Goal: Information Seeking & Learning: Learn about a topic

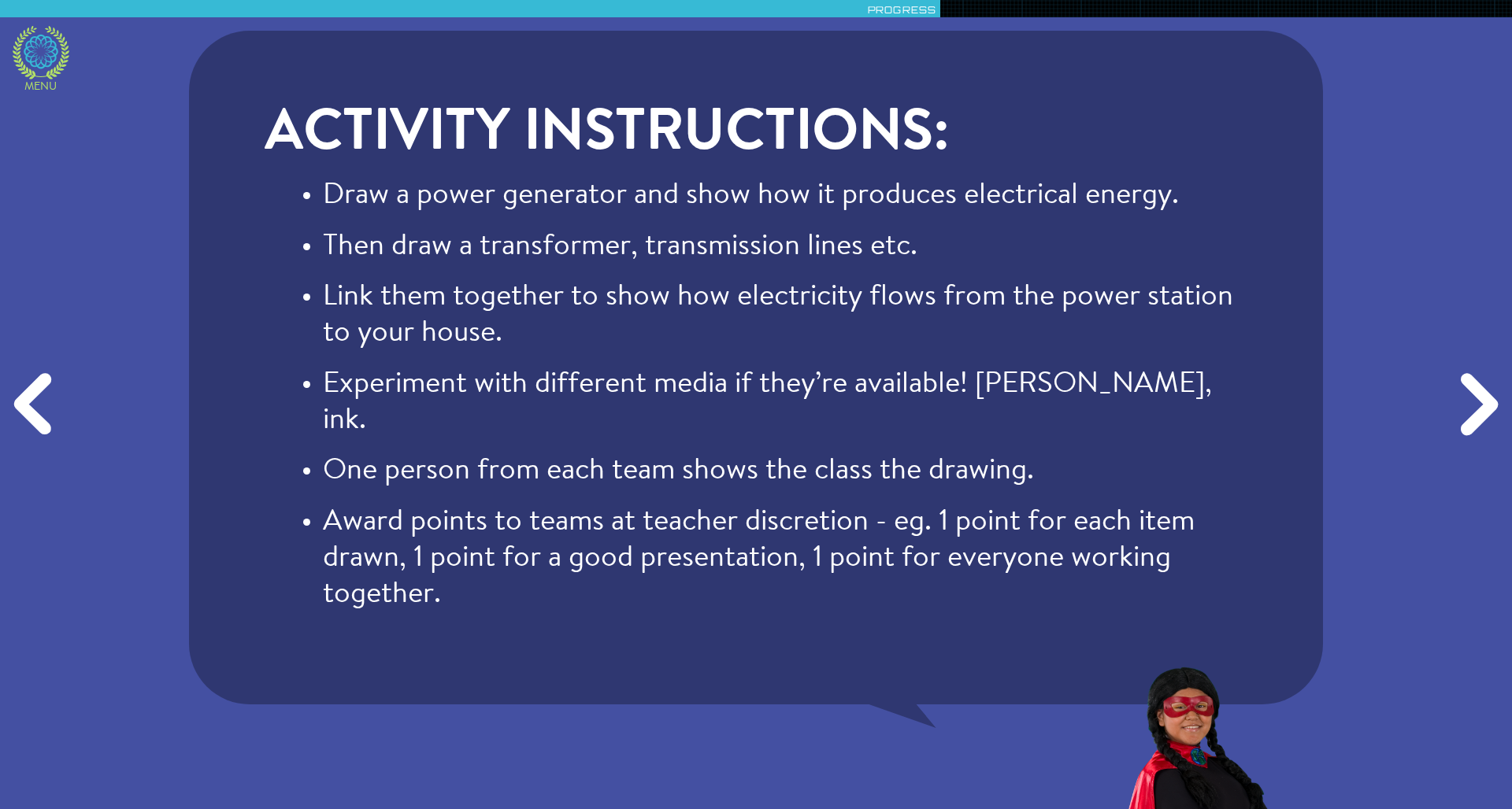
click at [52, 52] on icon at bounding box center [40, 52] width 57 height 53
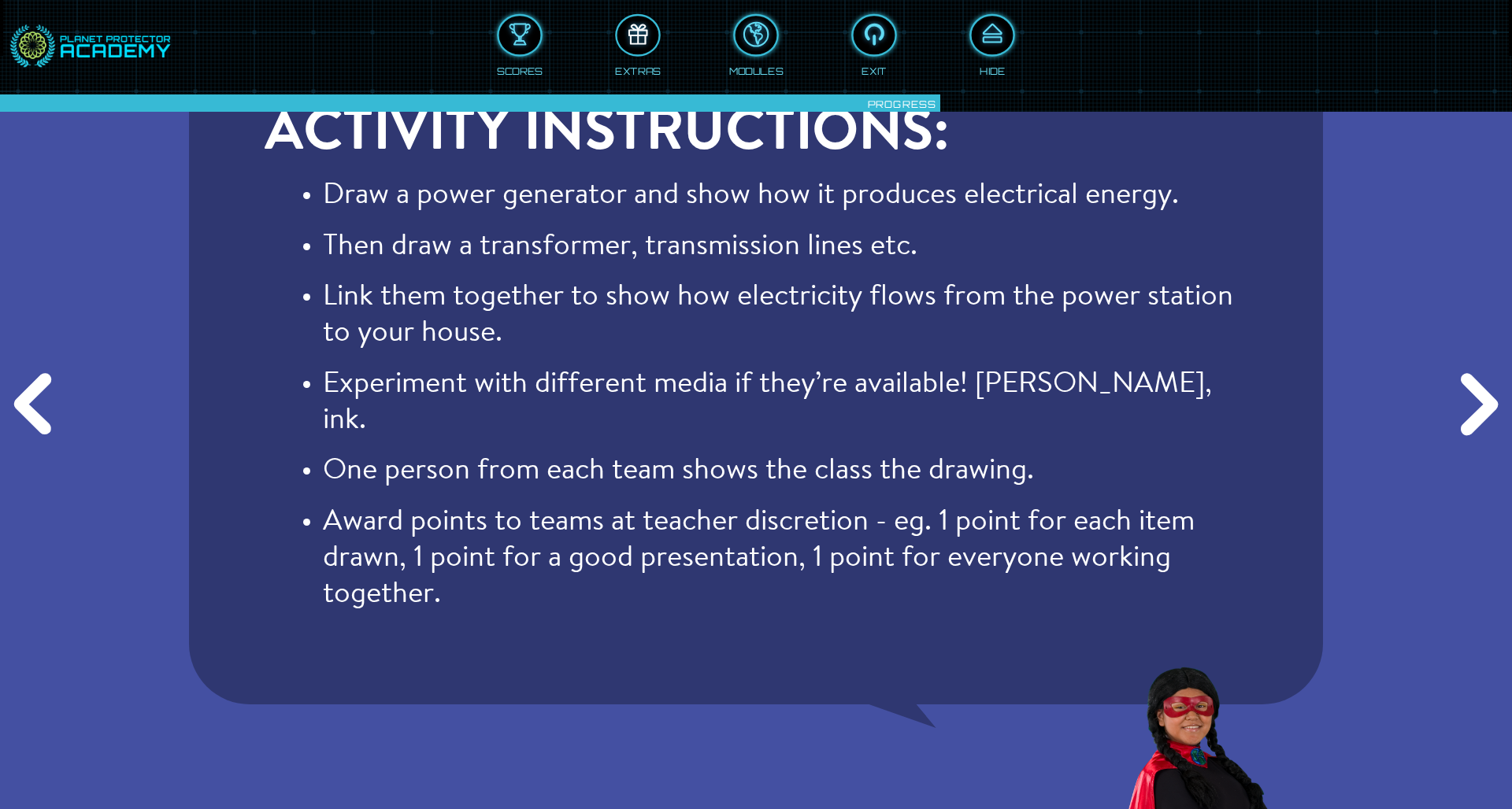
click at [631, 27] on div at bounding box center [638, 36] width 42 height 31
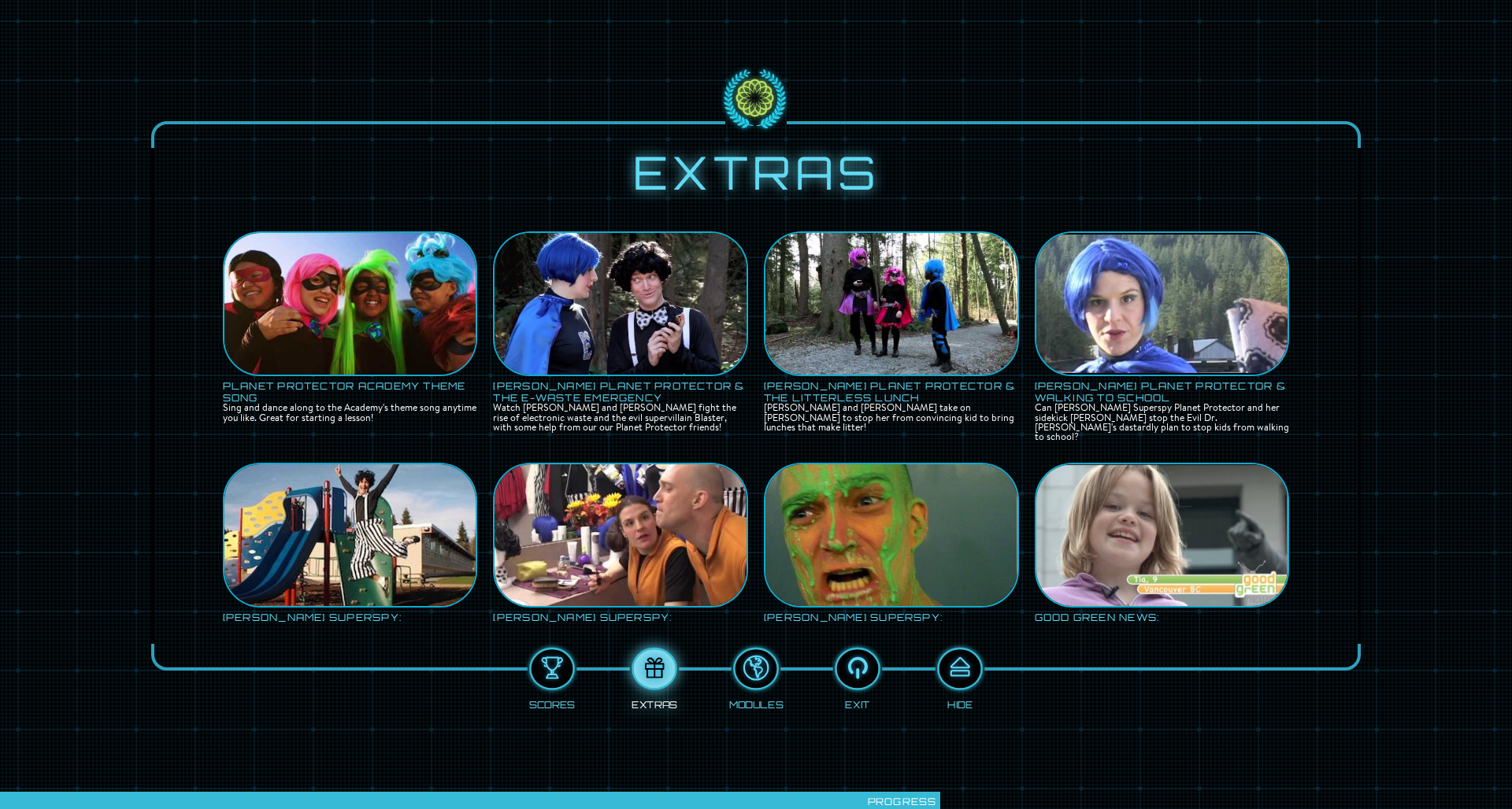
click at [348, 305] on img at bounding box center [350, 304] width 252 height 189
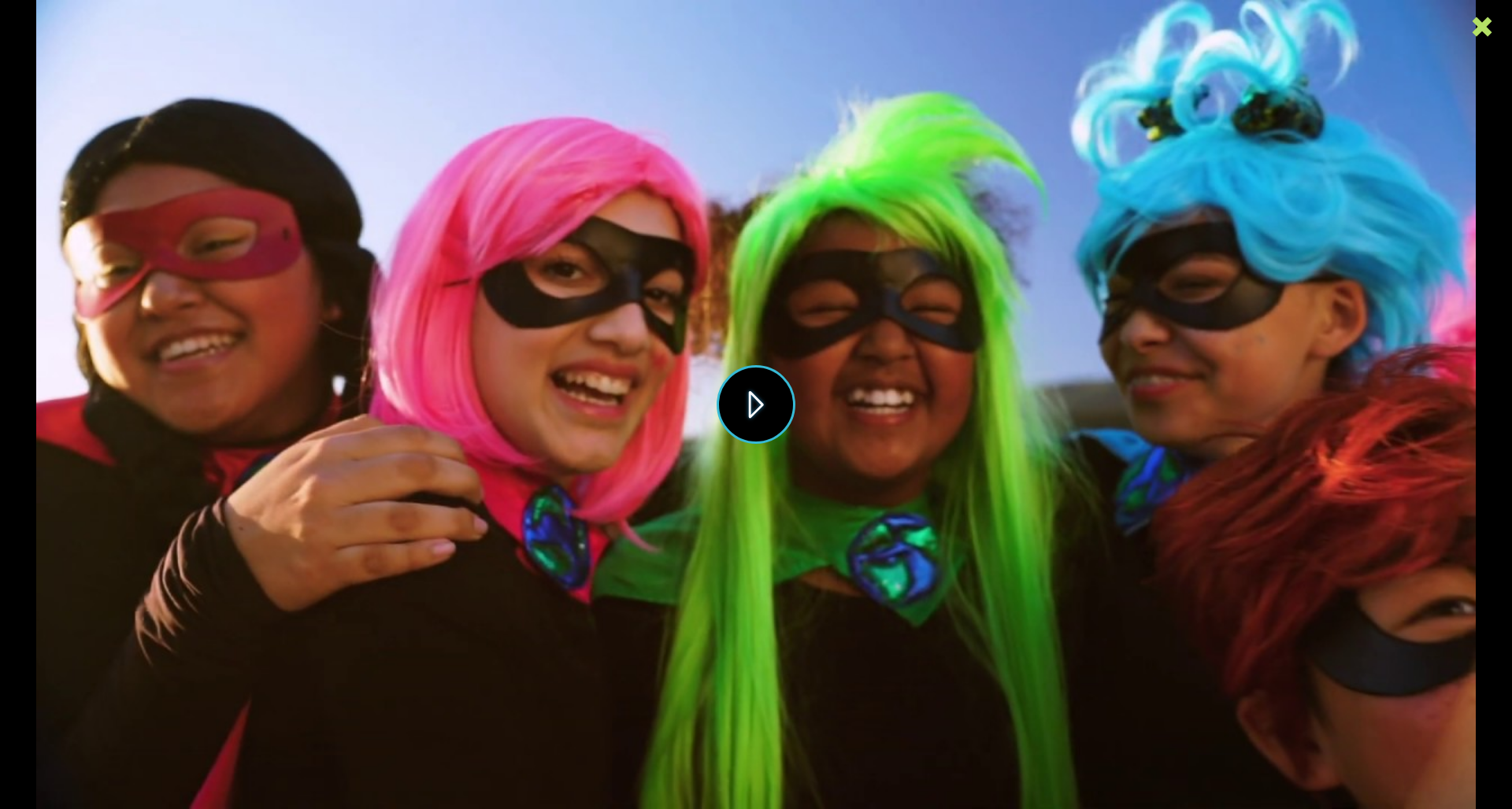
click at [750, 406] on button "Play" at bounding box center [756, 405] width 79 height 79
click at [1481, 25] on icon at bounding box center [1481, 26] width 24 height 24
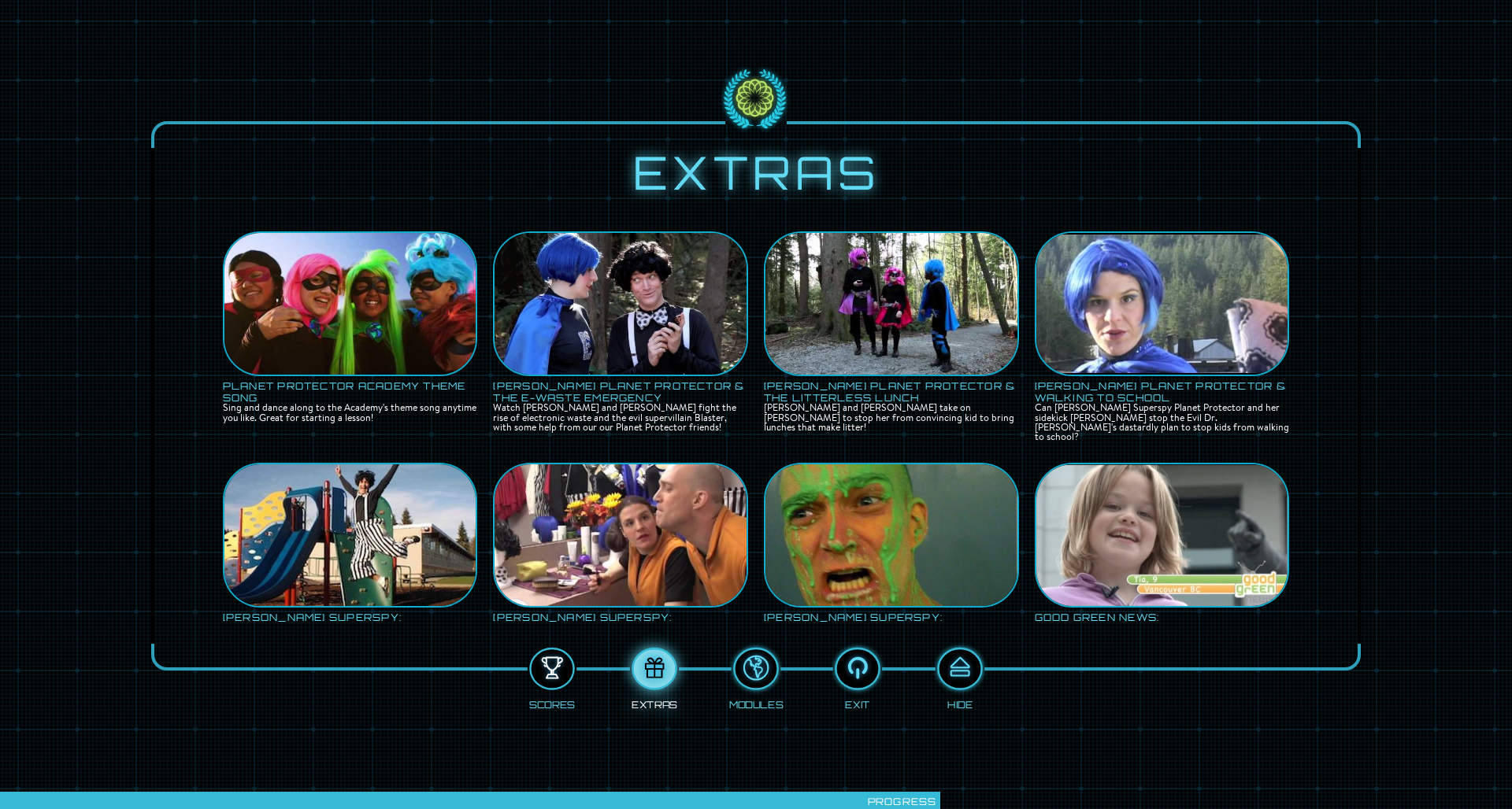
click at [550, 664] on div at bounding box center [553, 669] width 42 height 31
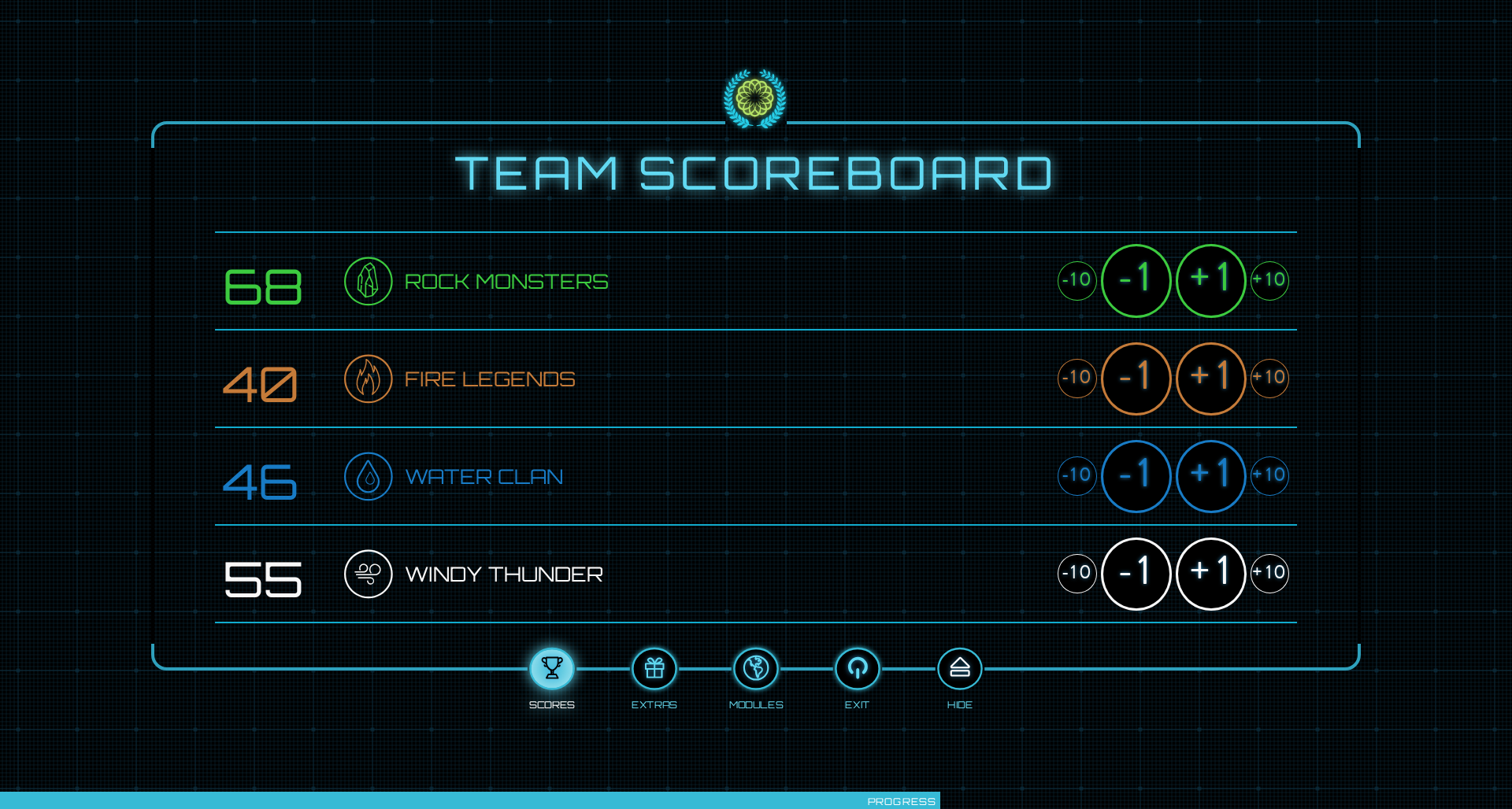
click at [951, 682] on div at bounding box center [959, 669] width 42 height 31
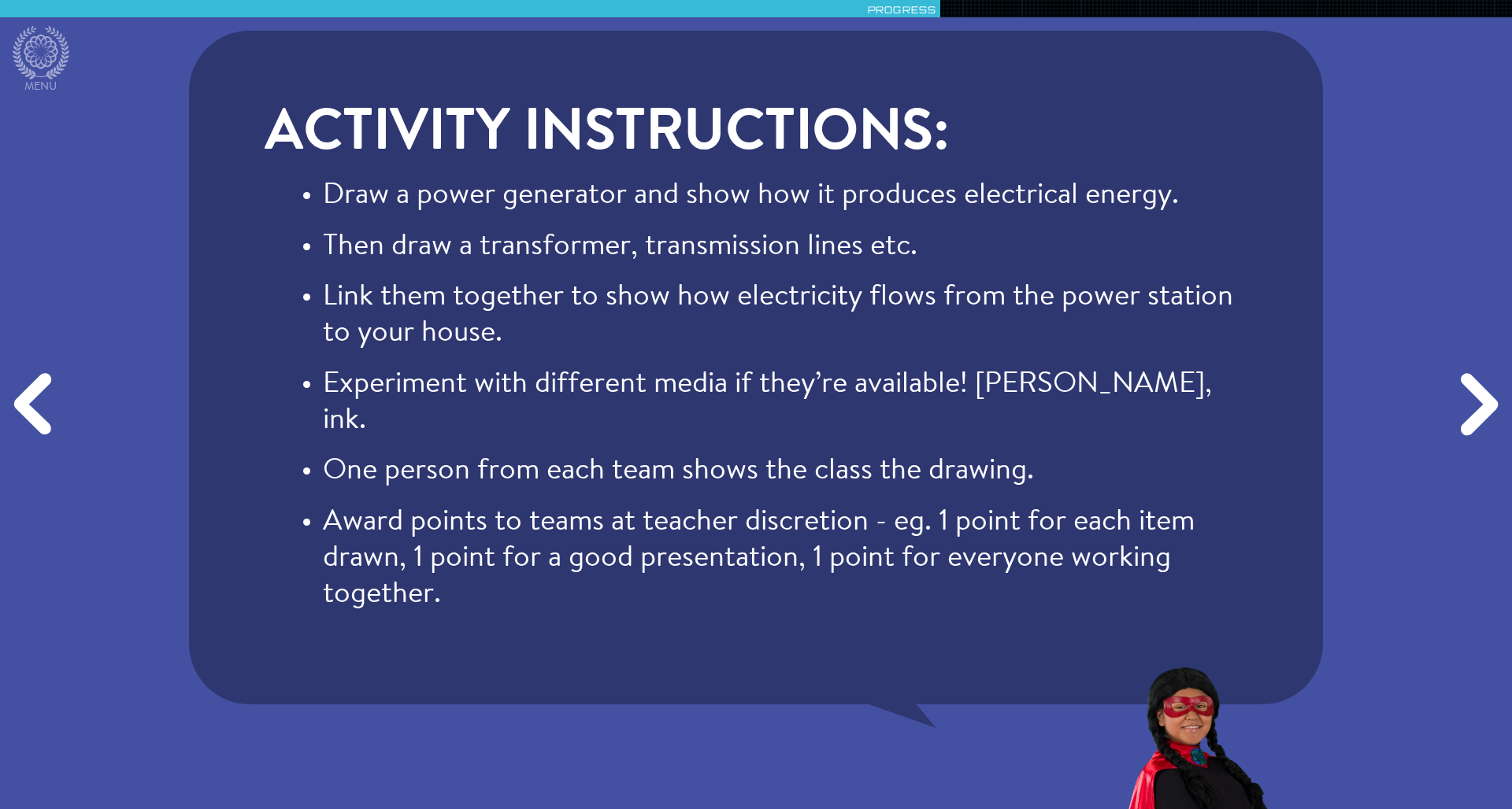
click at [23, 418] on div "Previous" at bounding box center [36, 405] width 72 height 243
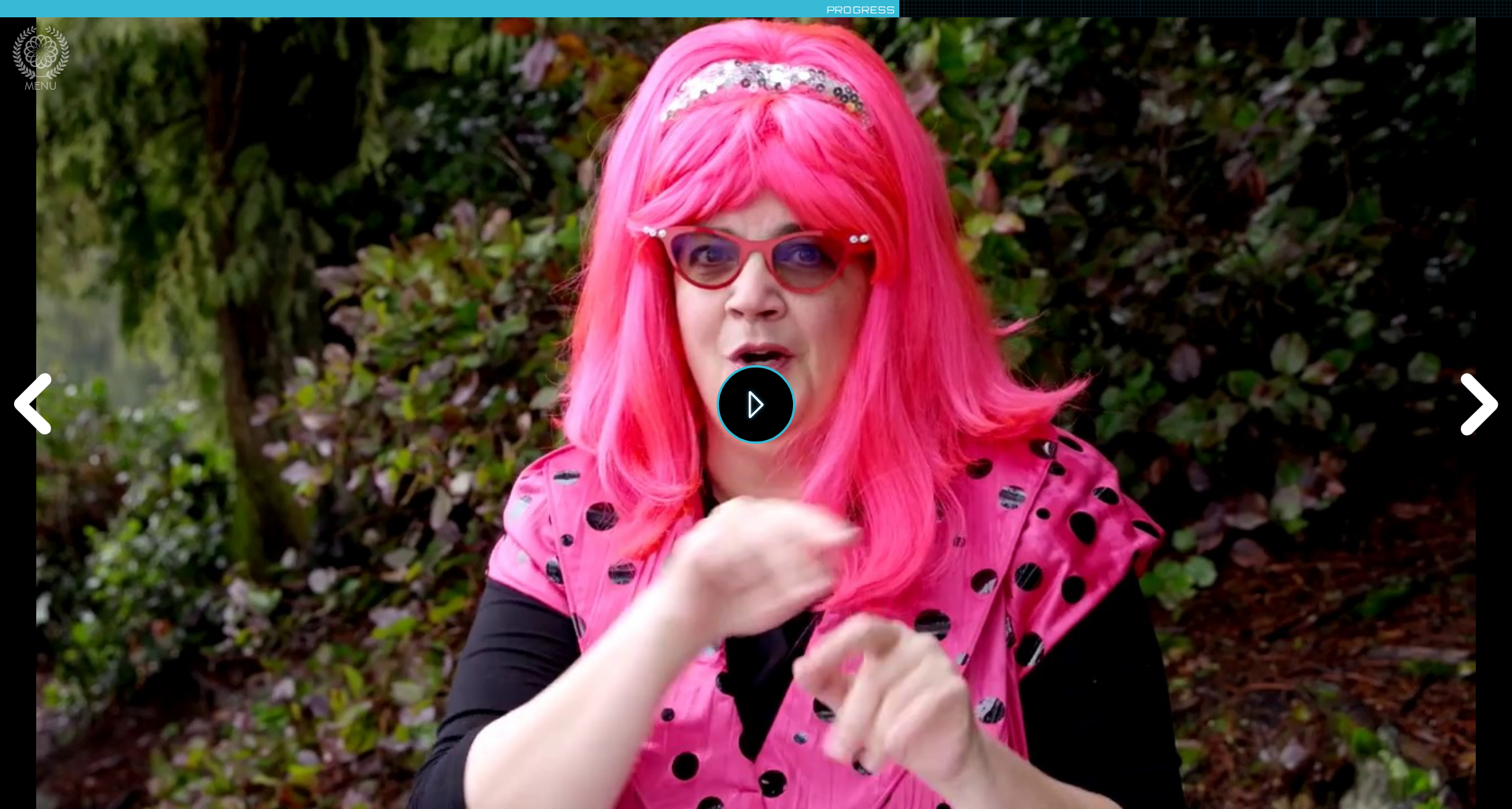
click at [753, 412] on button "Play" at bounding box center [756, 405] width 79 height 79
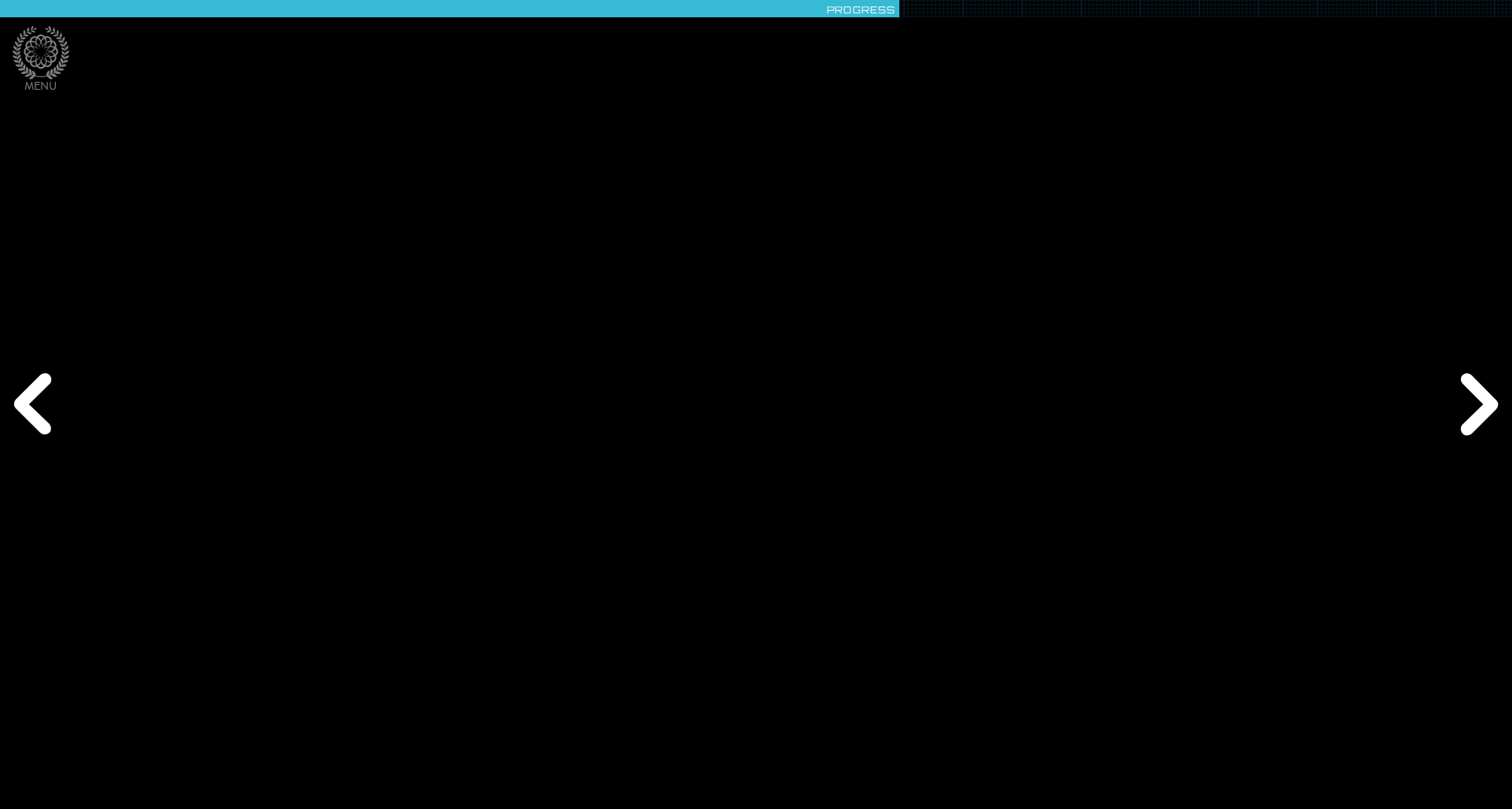
click at [1474, 422] on div "Next" at bounding box center [1475, 405] width 72 height 243
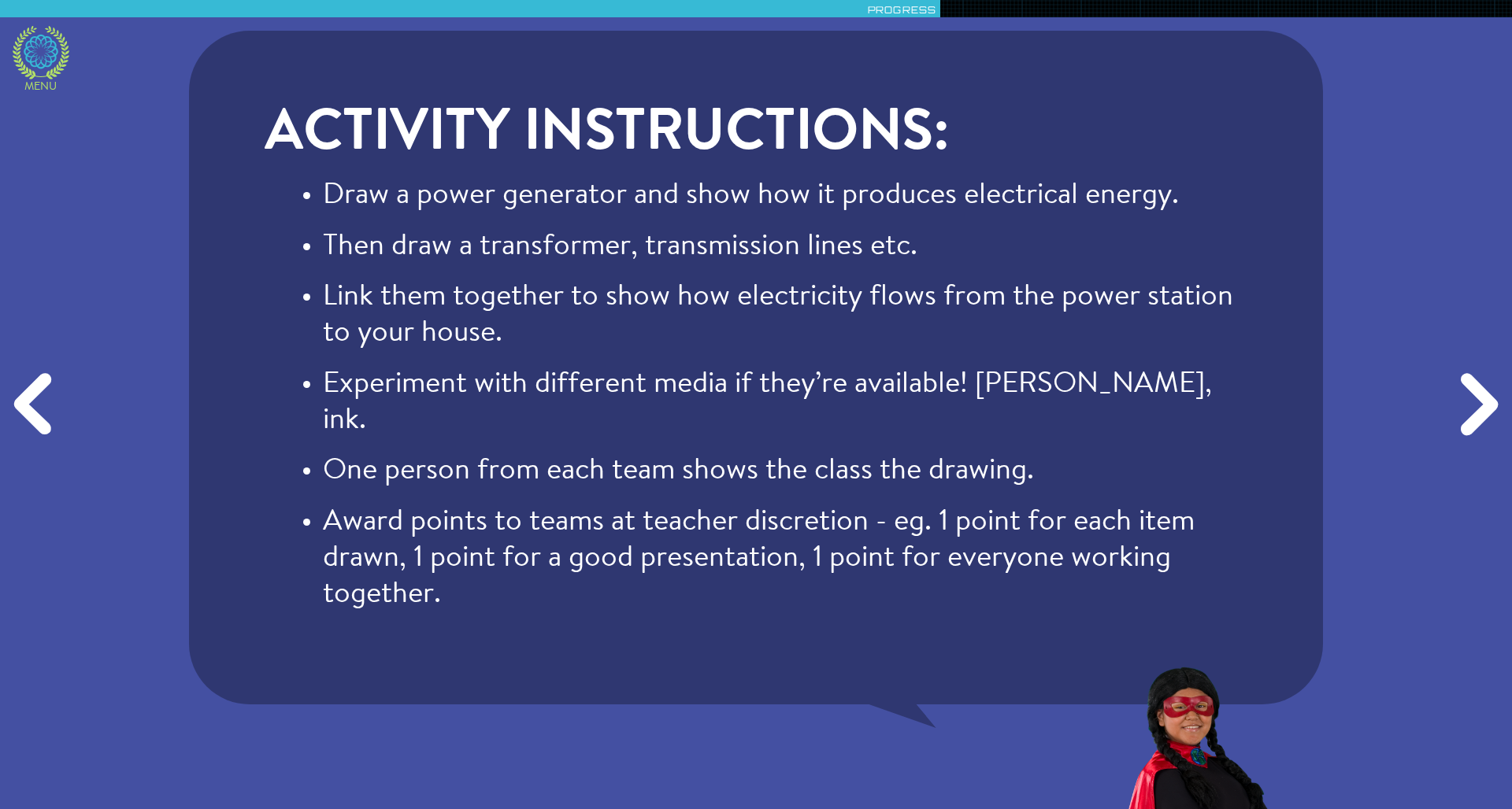
click at [35, 49] on icon at bounding box center [40, 52] width 57 height 53
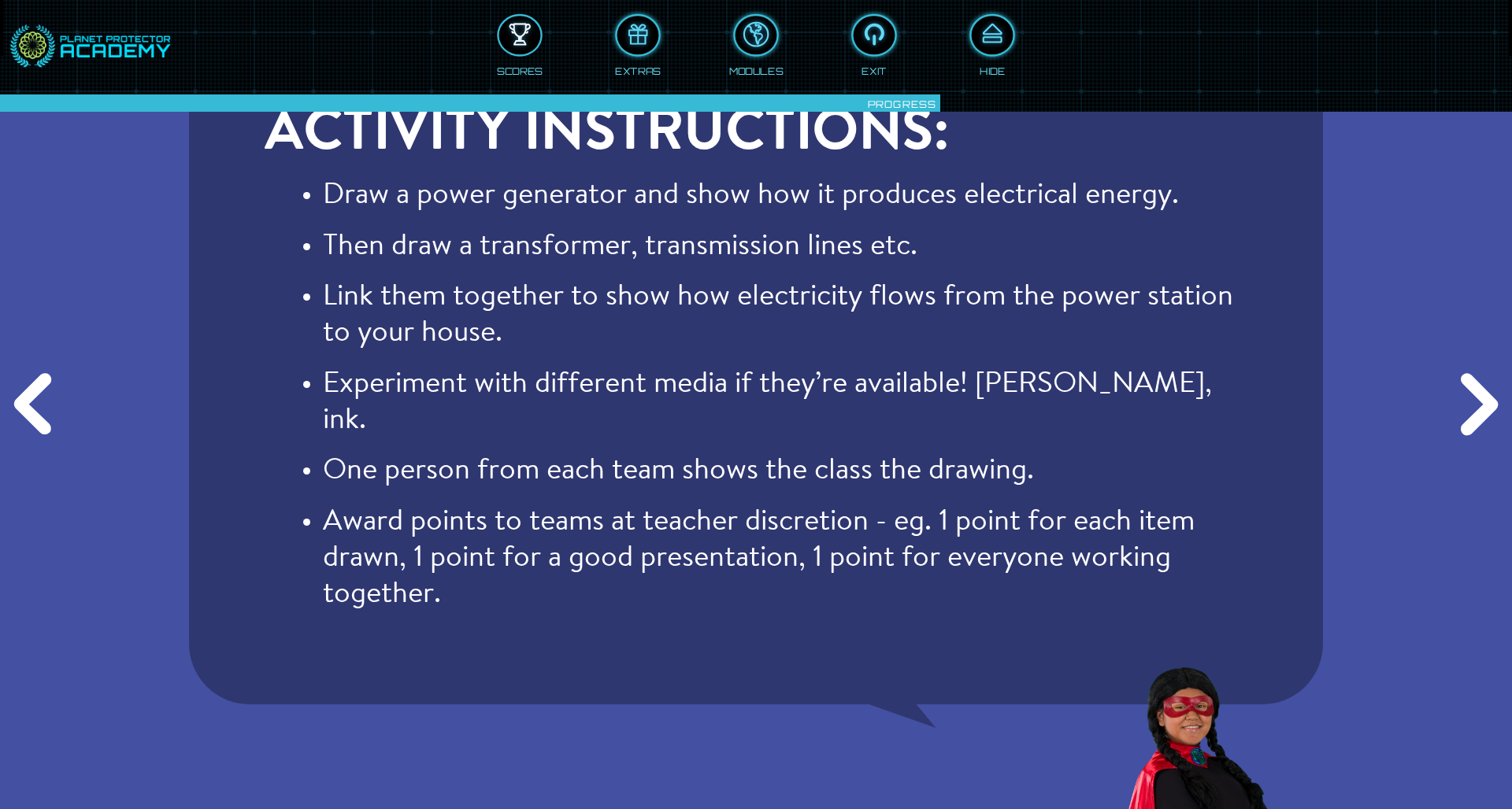
click at [511, 38] on div at bounding box center [520, 36] width 42 height 31
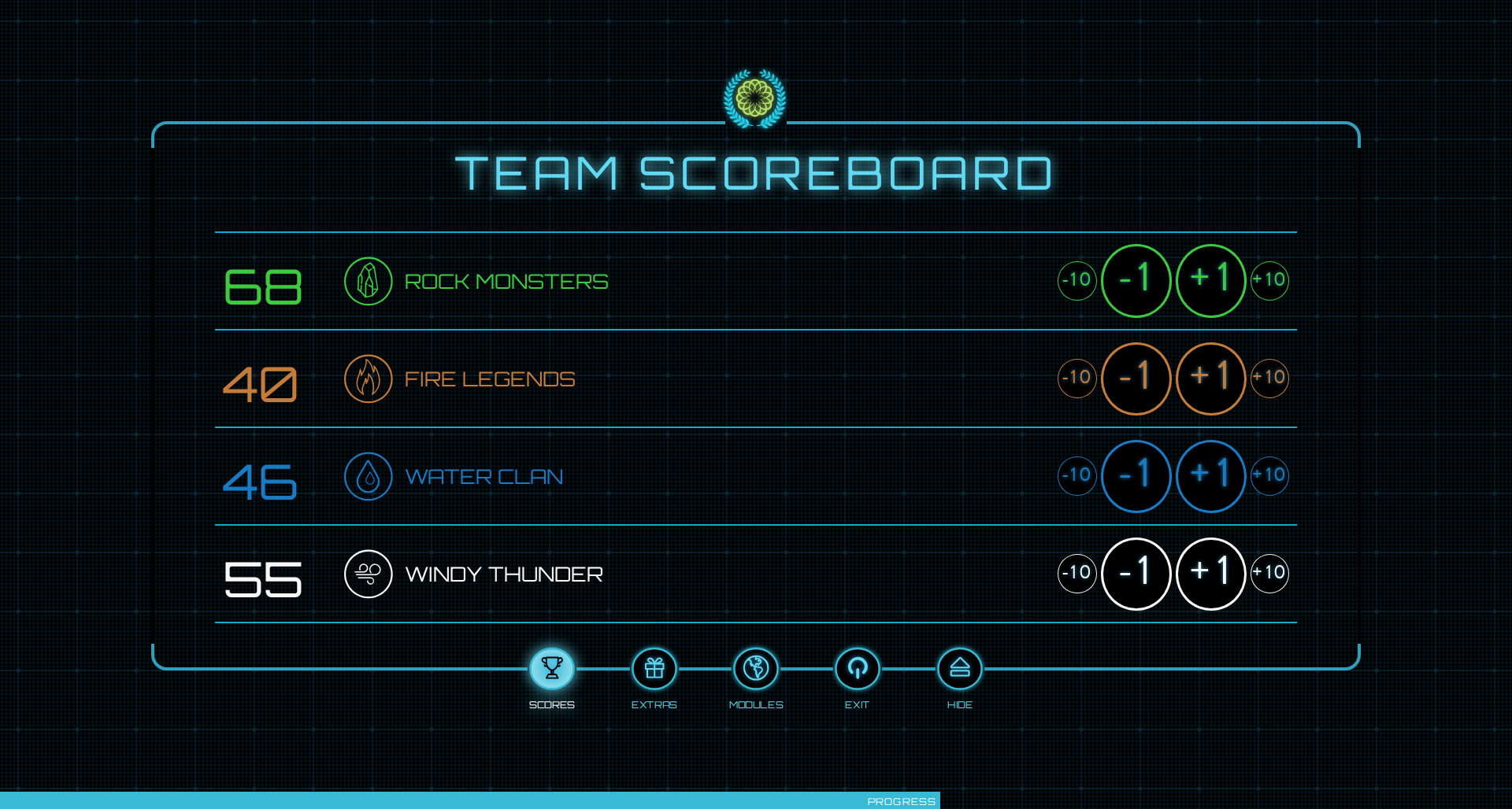
click at [1268, 284] on div "+10" at bounding box center [1269, 280] width 38 height 39
click at [1266, 366] on div "+10" at bounding box center [1269, 378] width 38 height 39
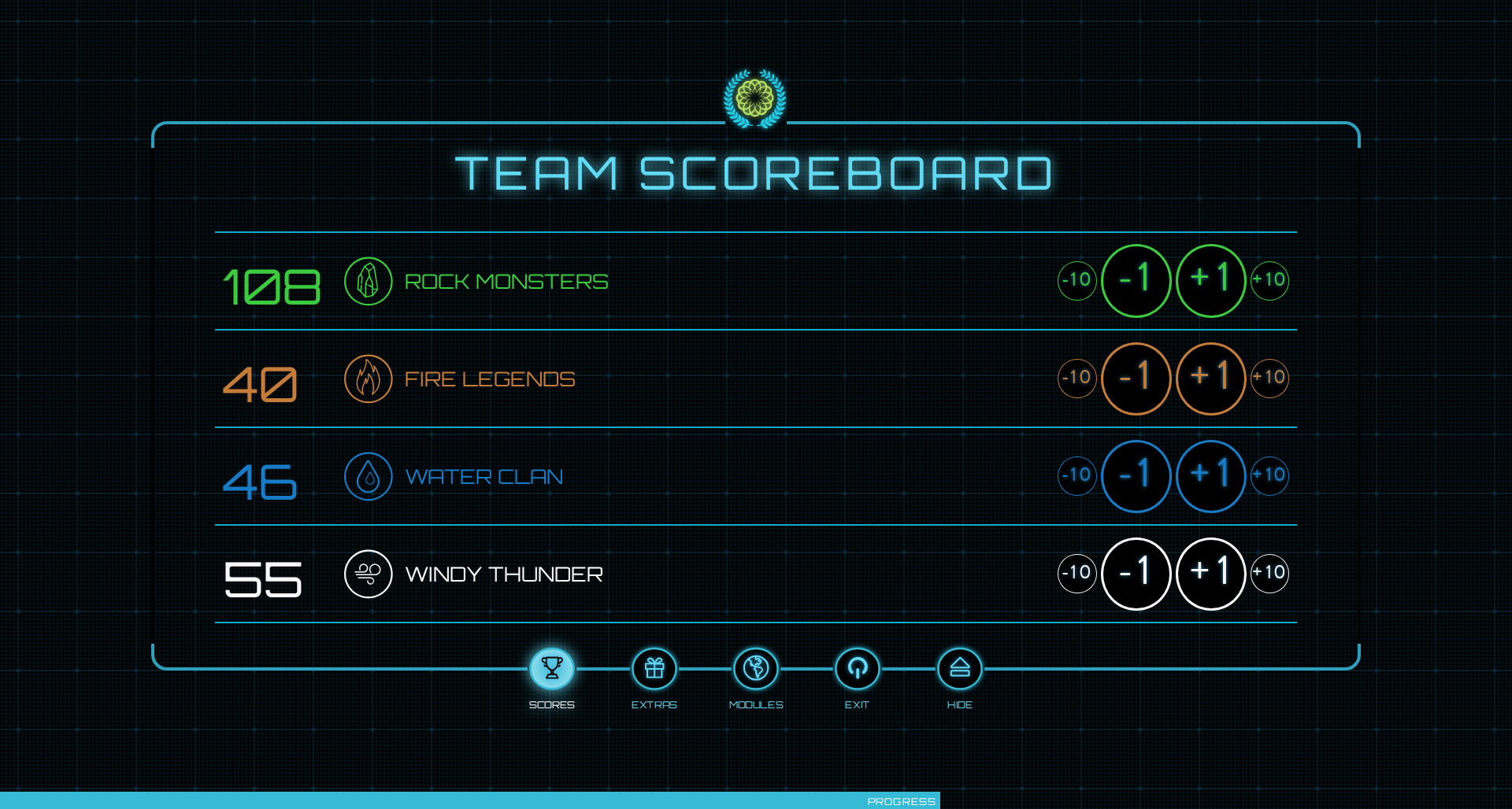
click at [1266, 366] on div "+10" at bounding box center [1269, 378] width 38 height 39
click at [1266, 471] on div "+10" at bounding box center [1269, 476] width 38 height 39
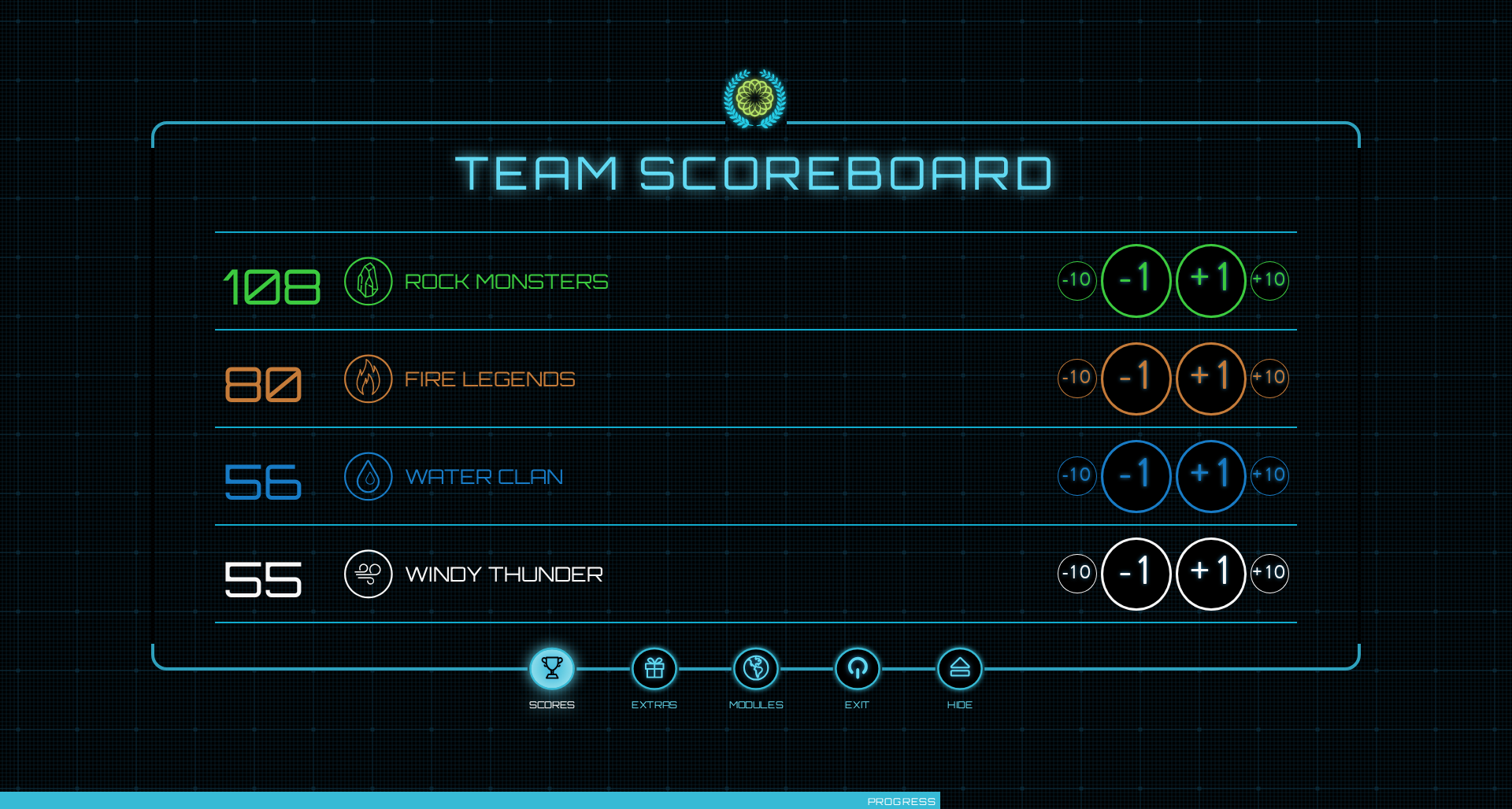
click at [1266, 471] on div "+10" at bounding box center [1269, 476] width 38 height 39
click at [1267, 568] on div "+10" at bounding box center [1269, 573] width 38 height 39
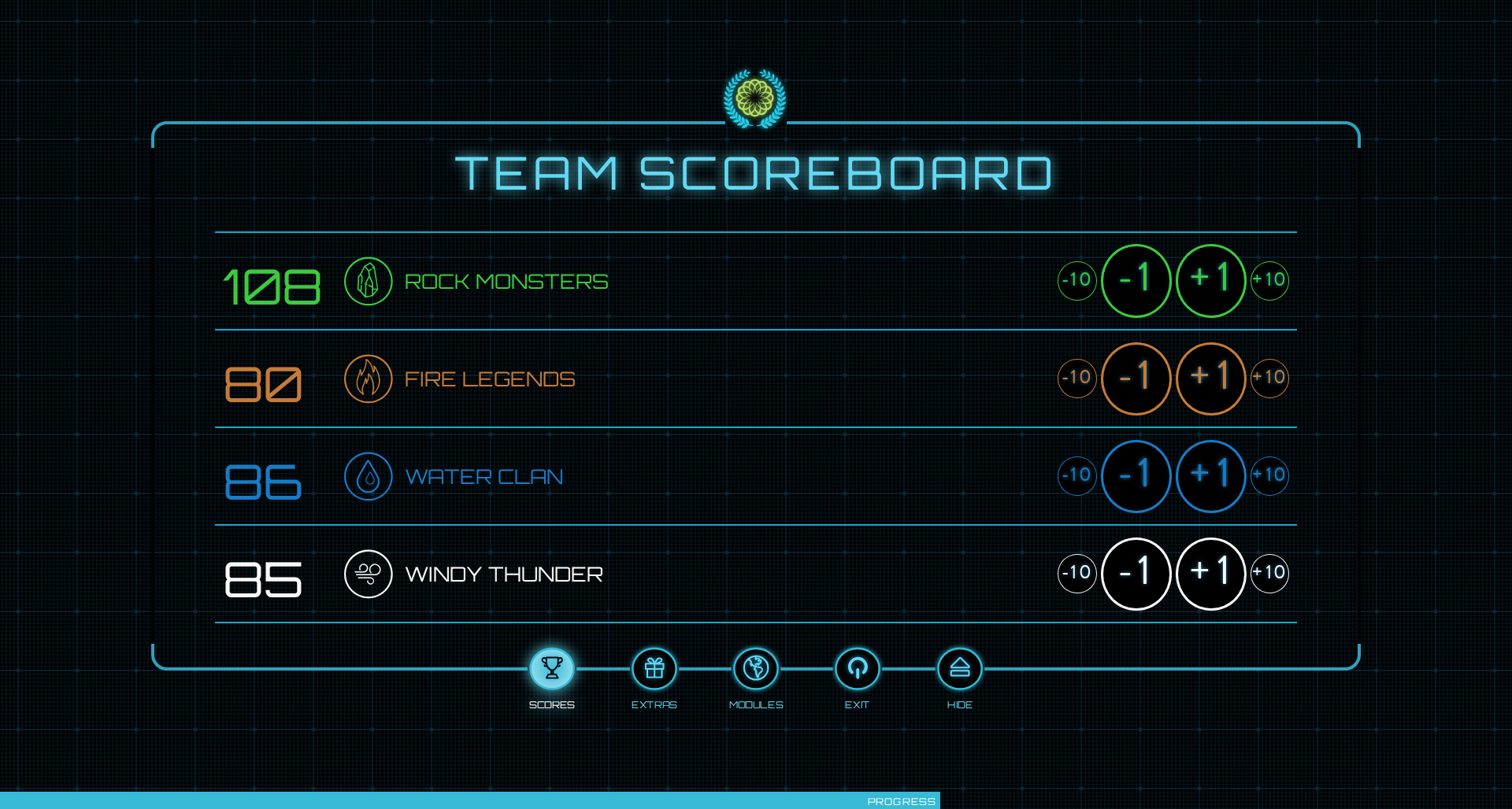
click at [1267, 568] on div "+10" at bounding box center [1269, 573] width 38 height 39
click at [1213, 572] on div "+1" at bounding box center [1211, 574] width 71 height 73
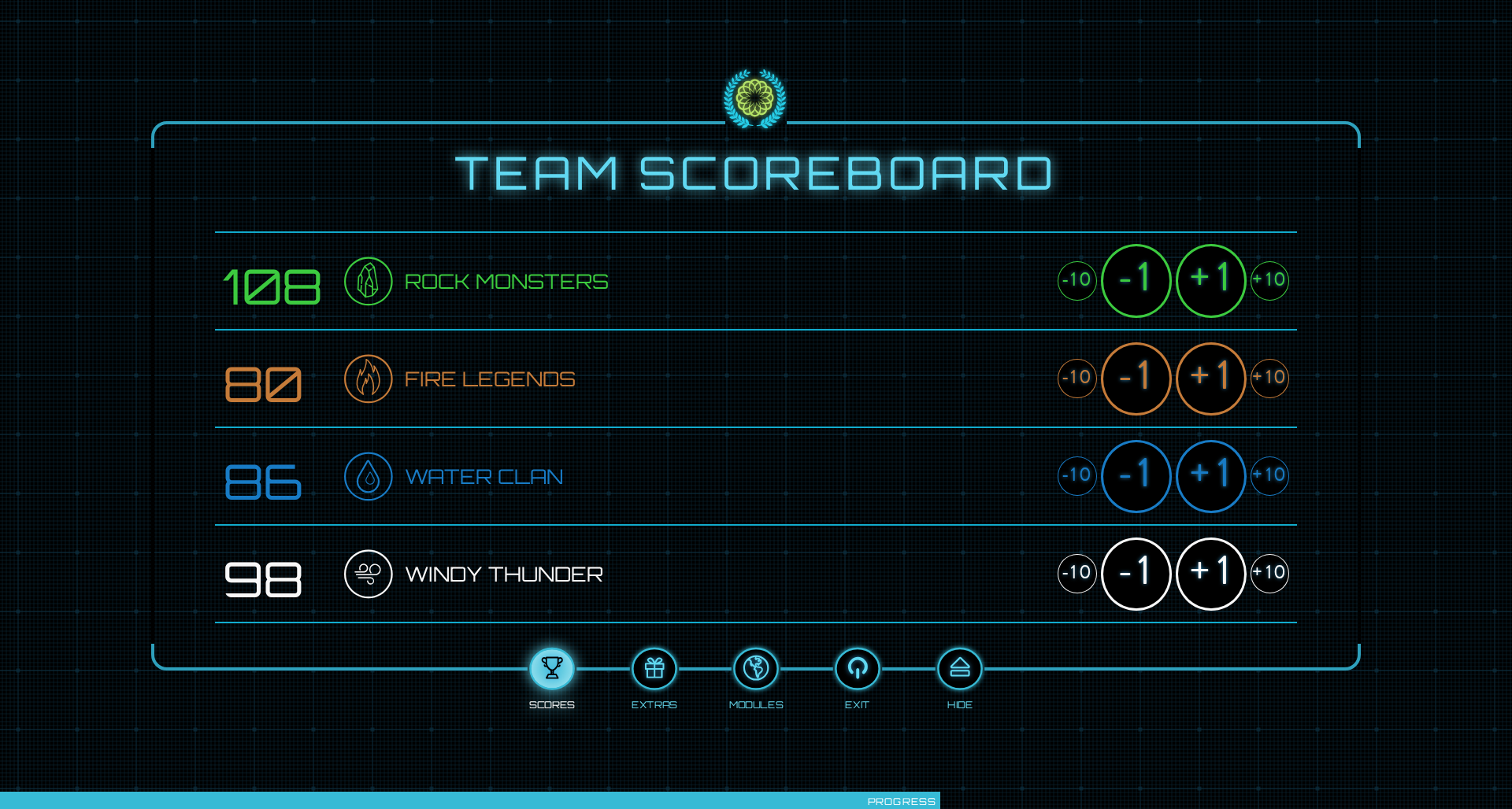
click at [1213, 572] on div "+1" at bounding box center [1211, 574] width 71 height 73
click at [1217, 480] on div "+1" at bounding box center [1211, 476] width 71 height 73
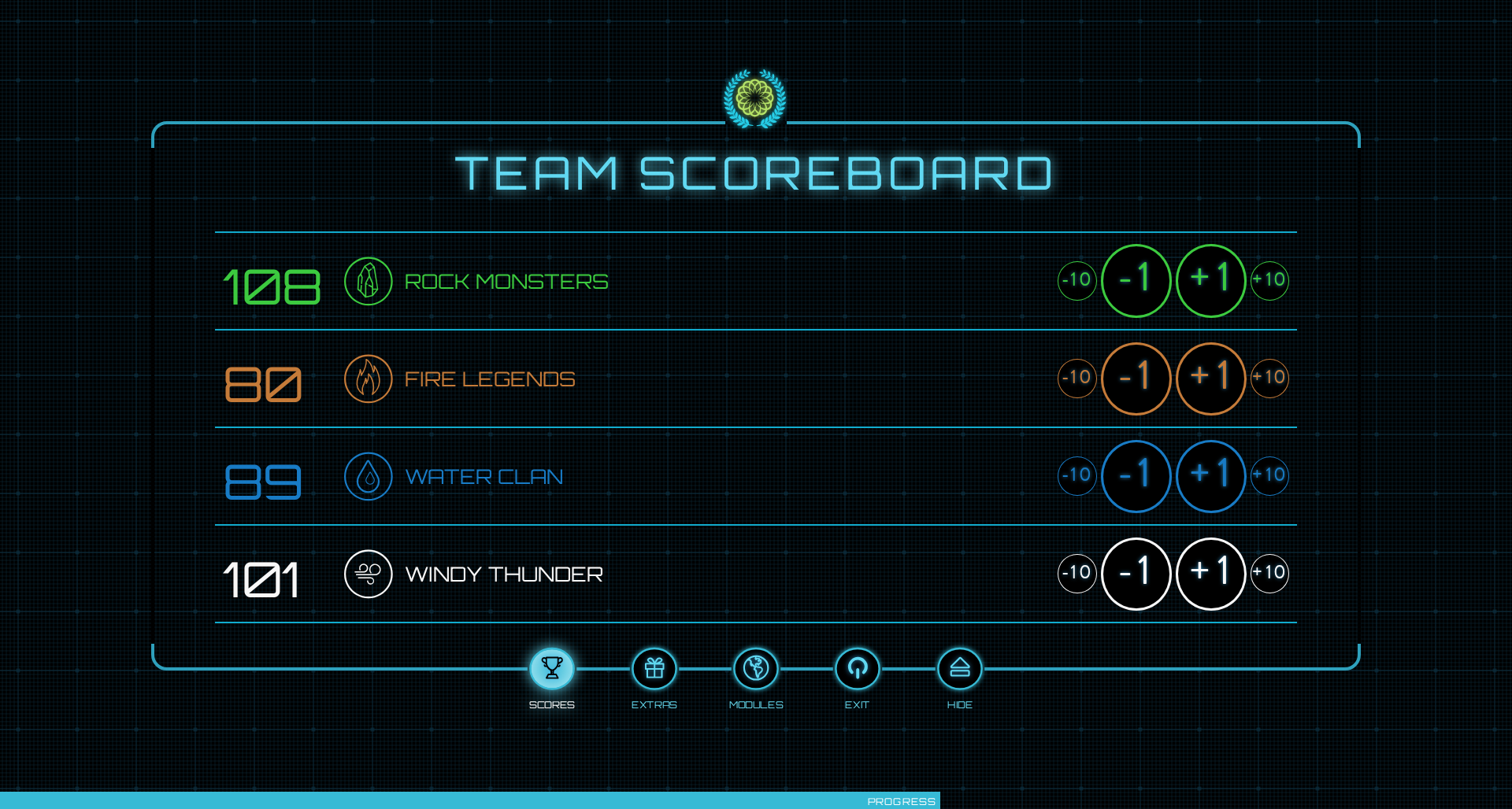
click at [1217, 480] on div "+1" at bounding box center [1211, 476] width 71 height 73
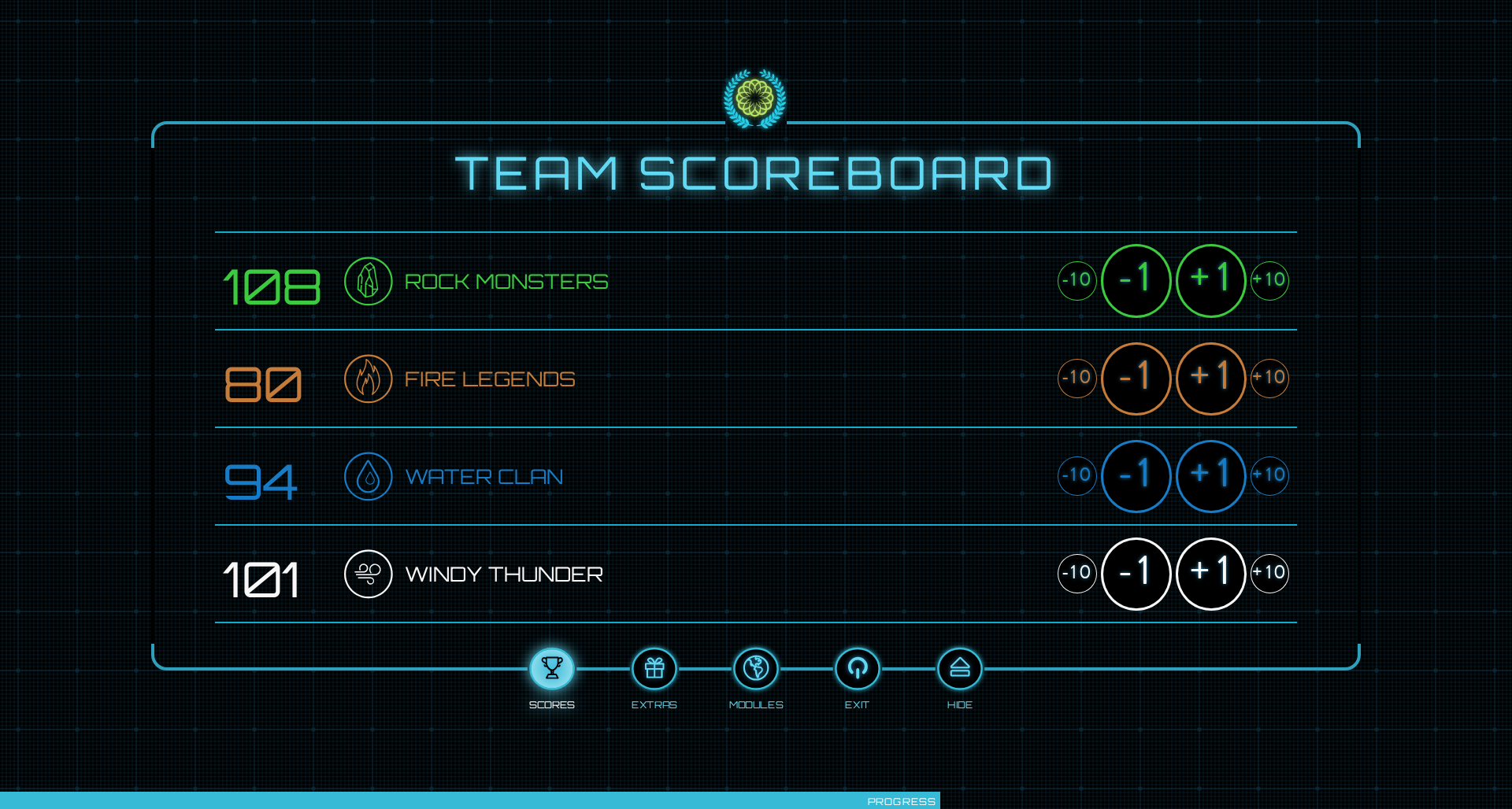
click at [1220, 387] on div "+1" at bounding box center [1211, 379] width 71 height 73
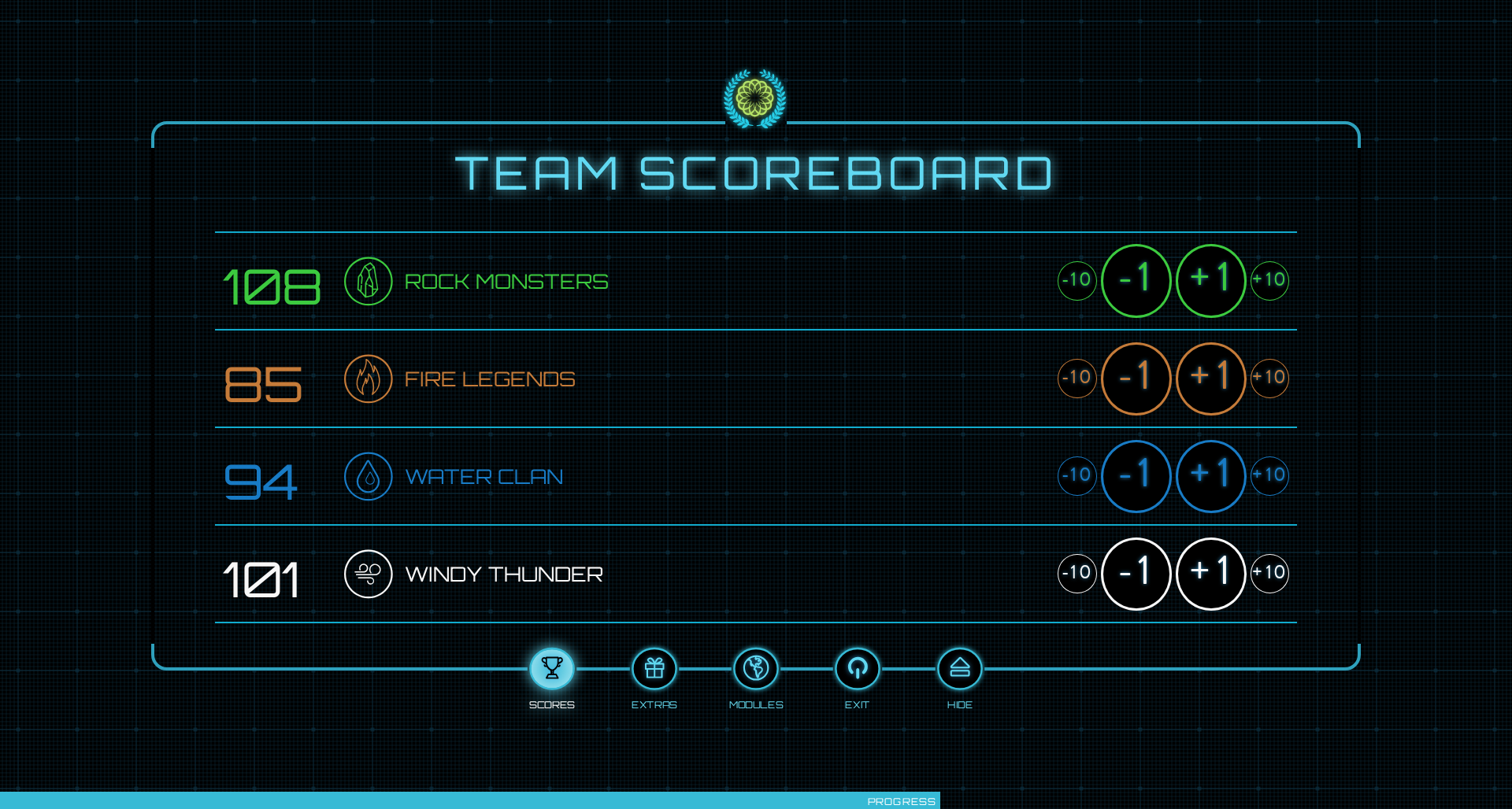
click at [1220, 387] on div "+1" at bounding box center [1211, 379] width 71 height 73
click at [1213, 293] on div "+1" at bounding box center [1211, 281] width 71 height 73
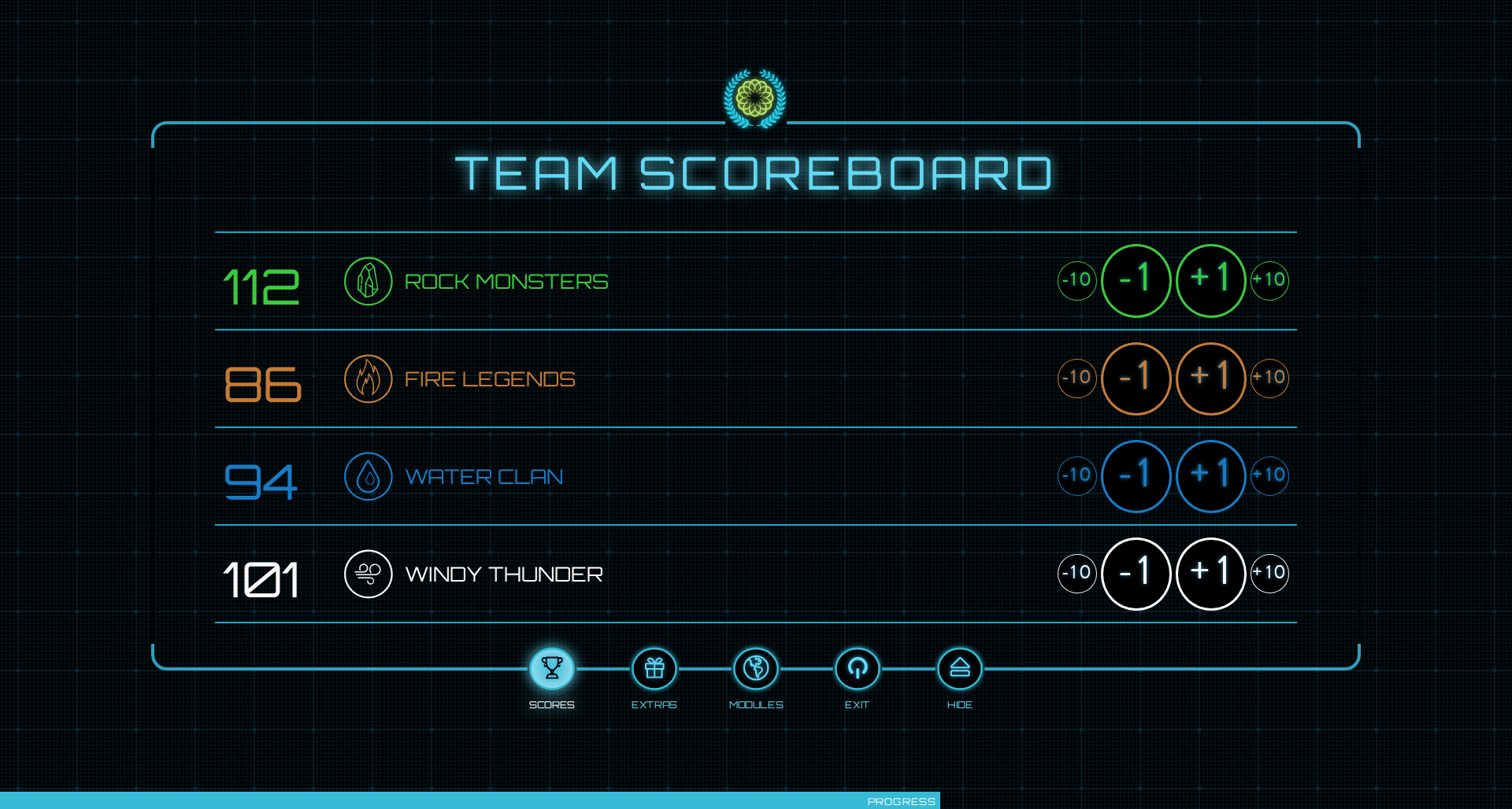
click at [1213, 293] on div "+1" at bounding box center [1211, 281] width 71 height 73
click at [952, 665] on div at bounding box center [959, 669] width 42 height 31
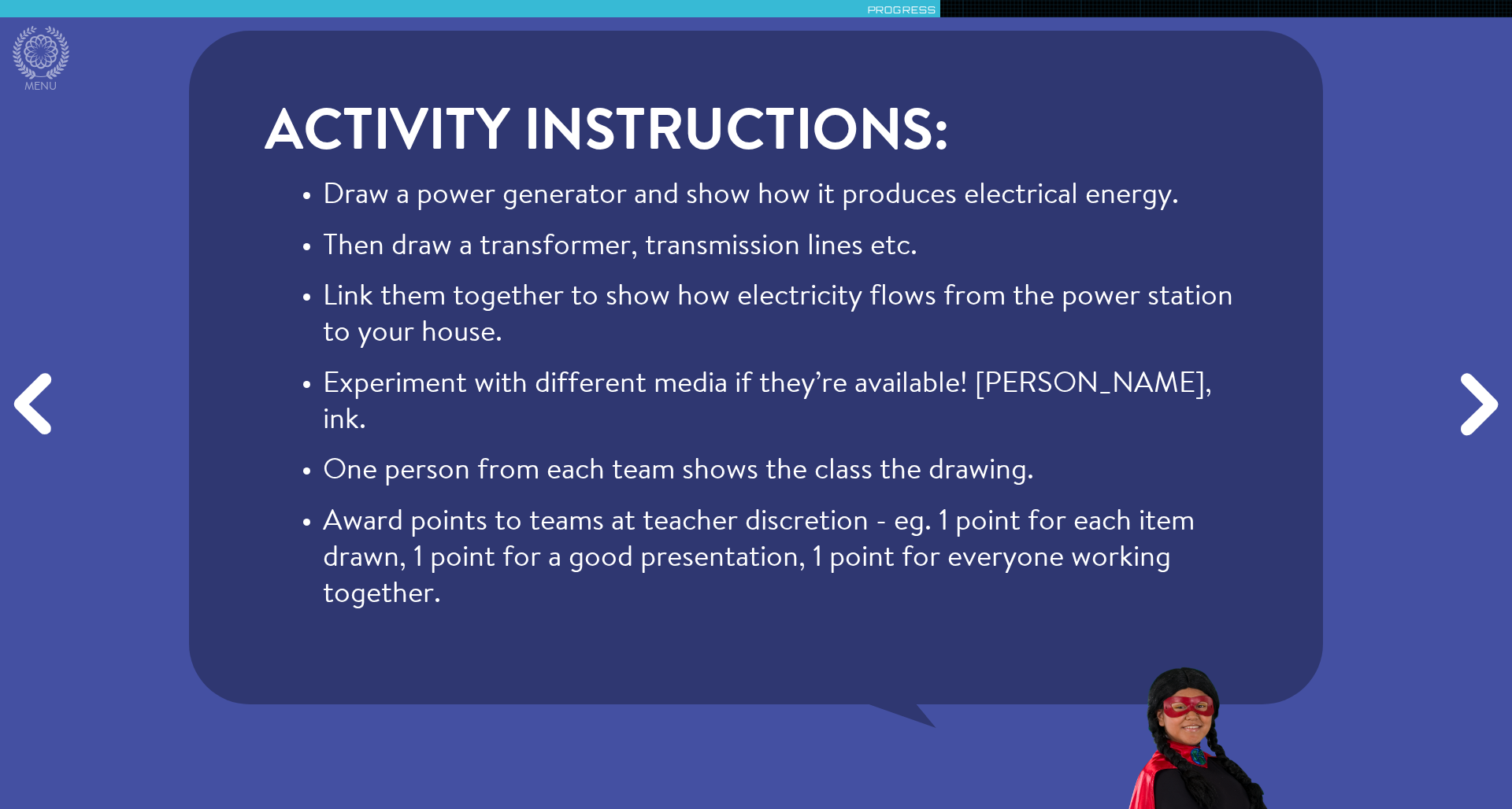
click at [1476, 407] on div "Next" at bounding box center [1475, 405] width 72 height 243
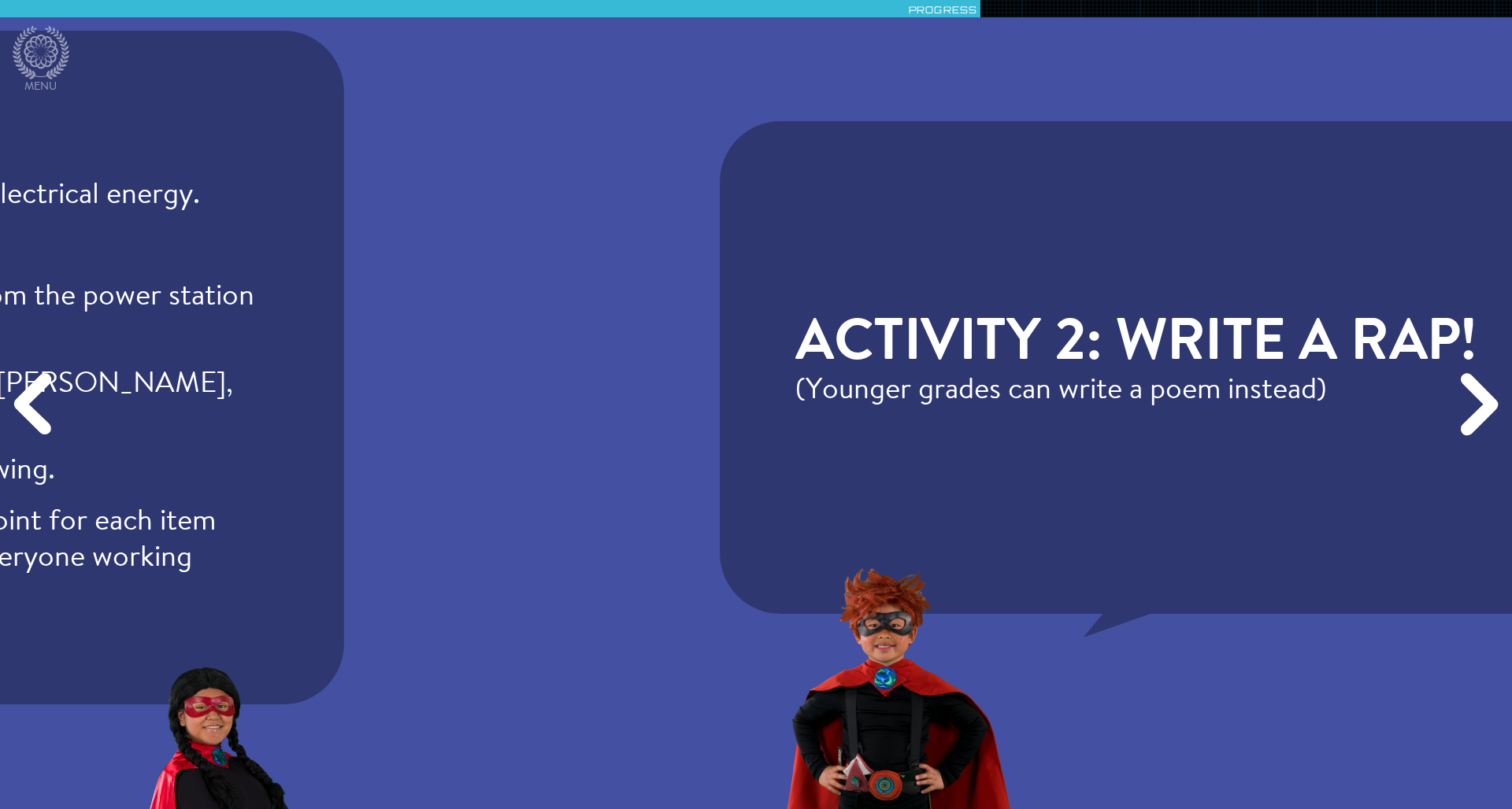
click at [1476, 407] on div "Next" at bounding box center [1475, 405] width 72 height 243
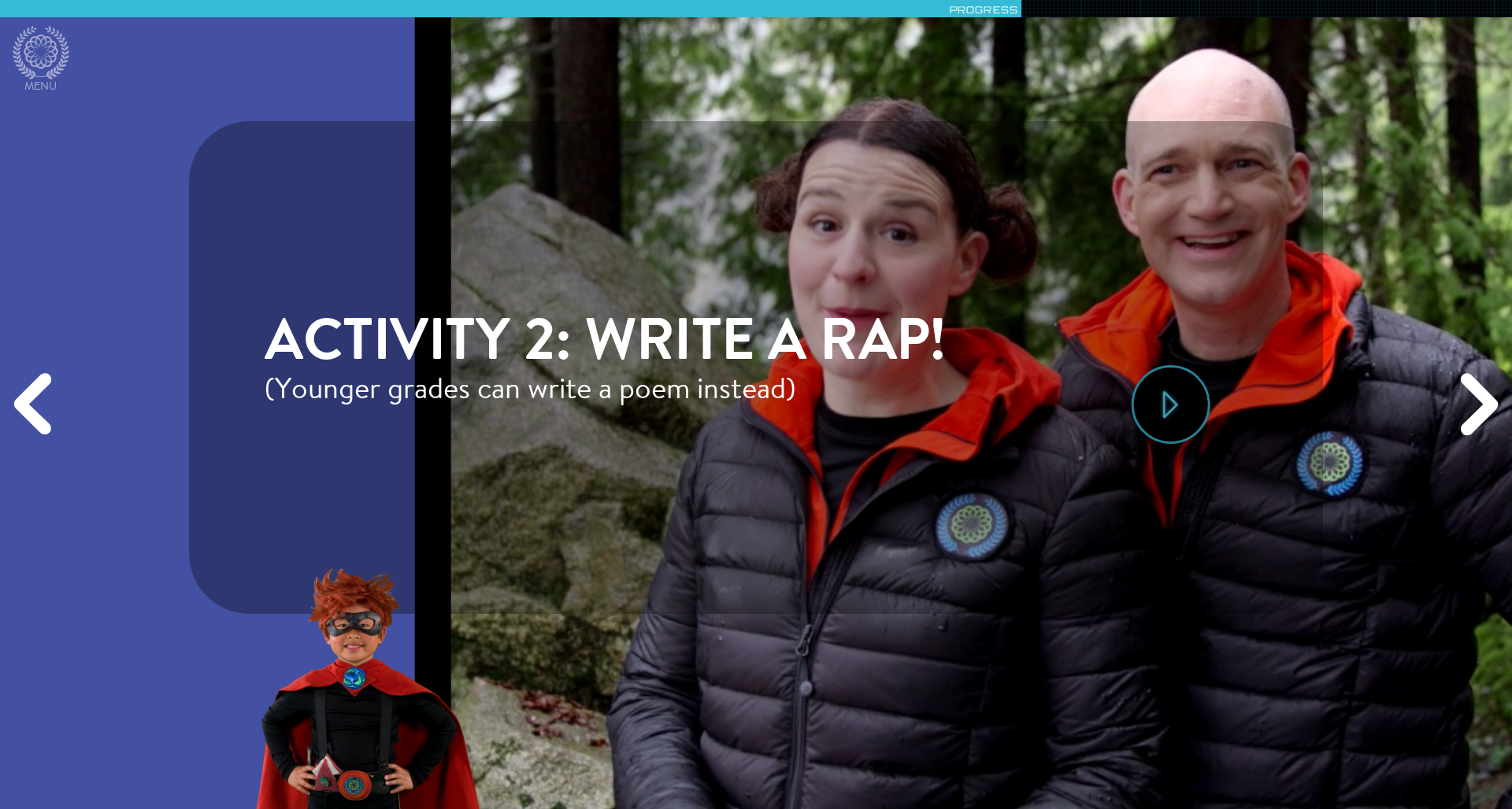
click at [1476, 407] on div "Next" at bounding box center [1475, 405] width 72 height 243
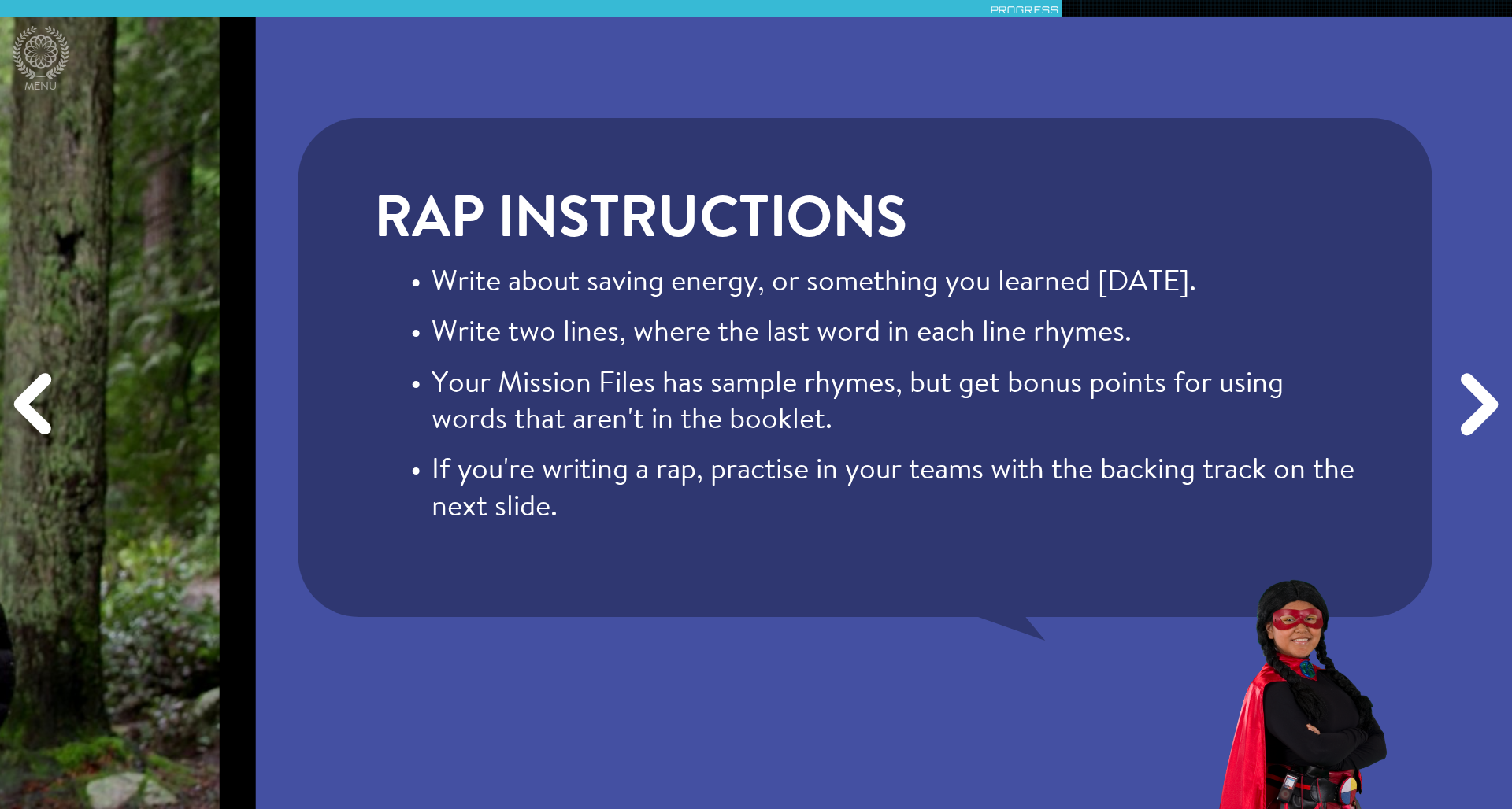
click at [1476, 407] on div "Next" at bounding box center [1475, 405] width 72 height 243
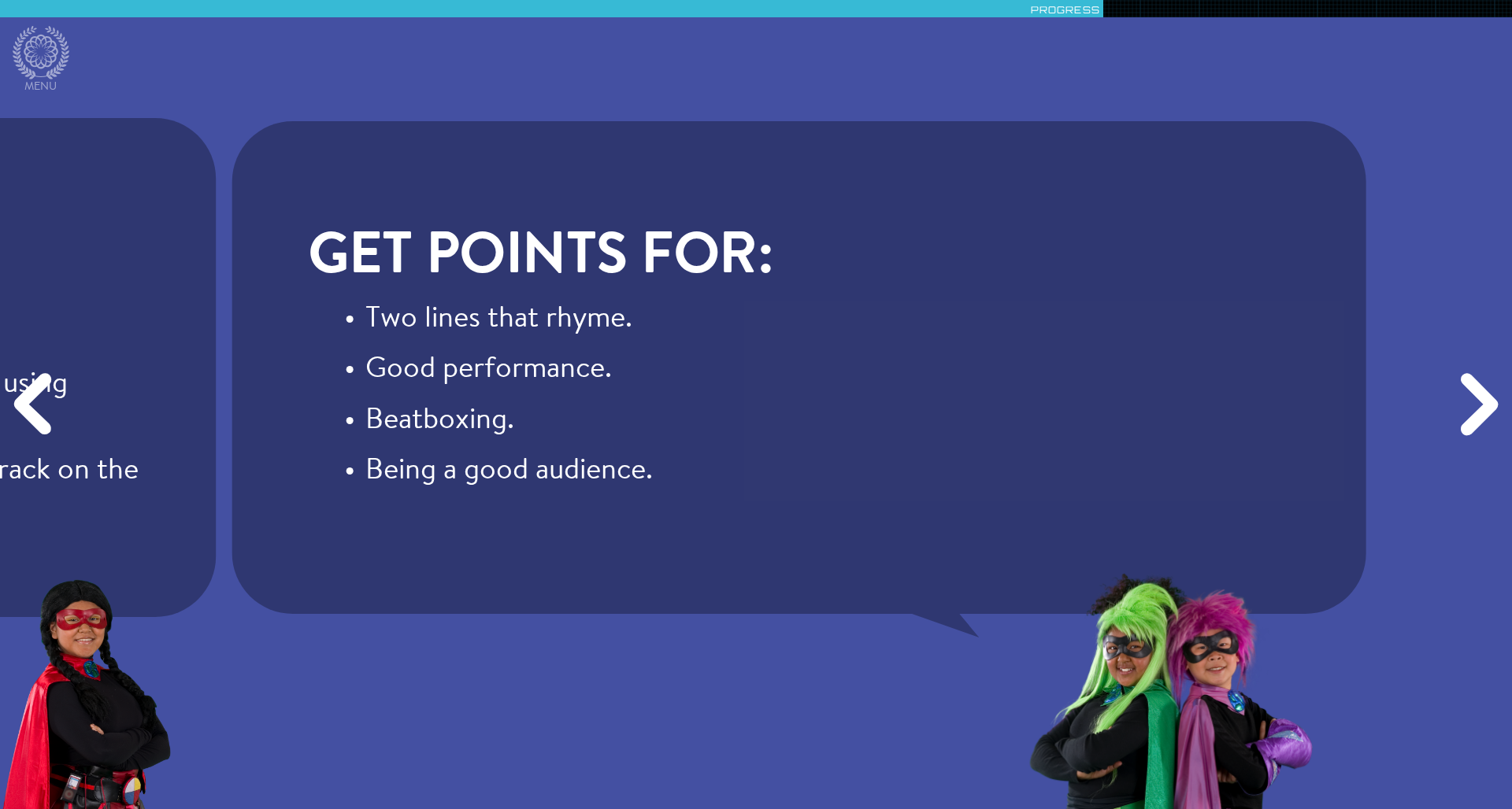
click at [1476, 407] on div "Next" at bounding box center [1475, 405] width 72 height 243
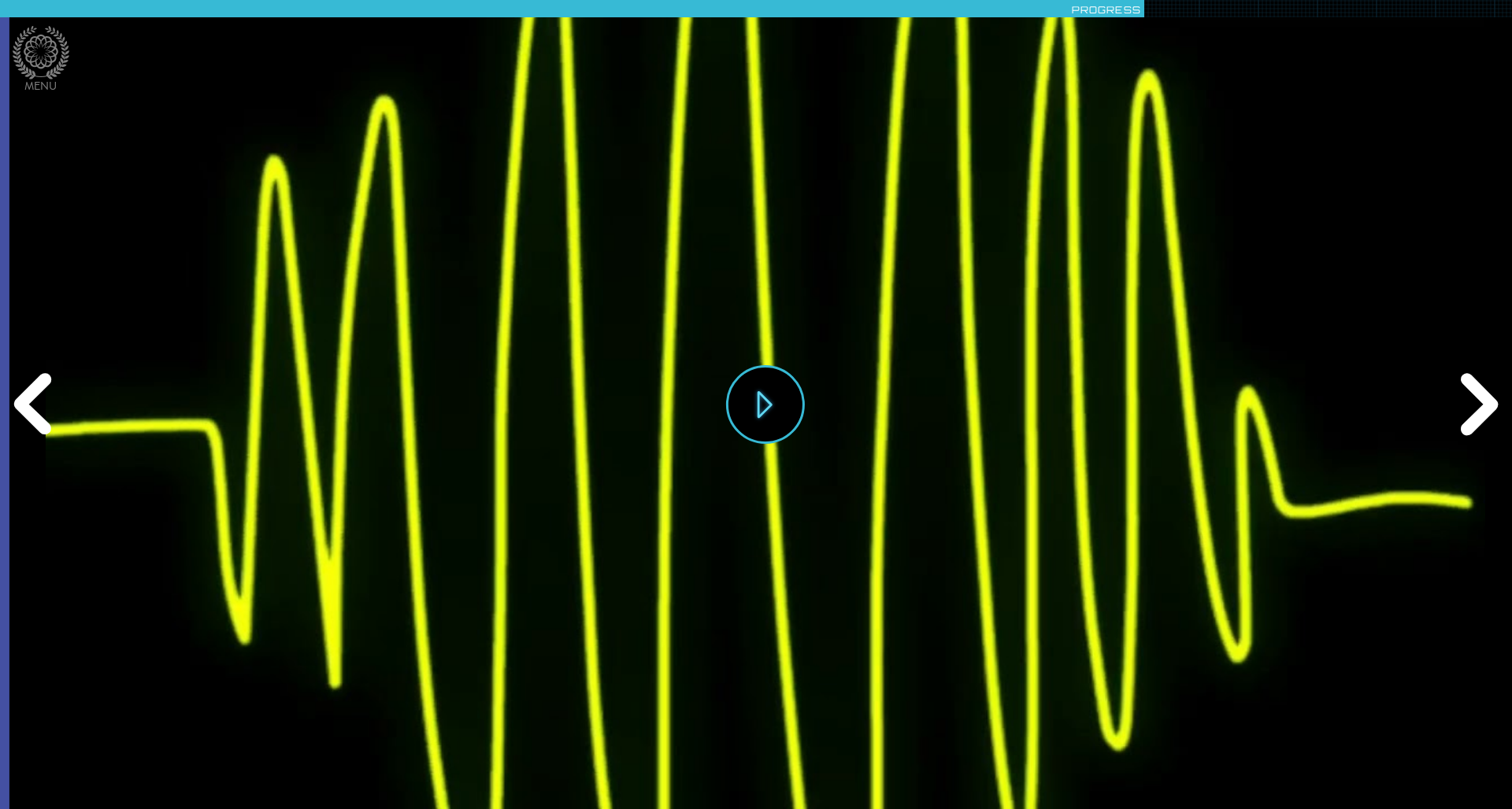
click at [1476, 407] on div "Next" at bounding box center [1475, 405] width 72 height 243
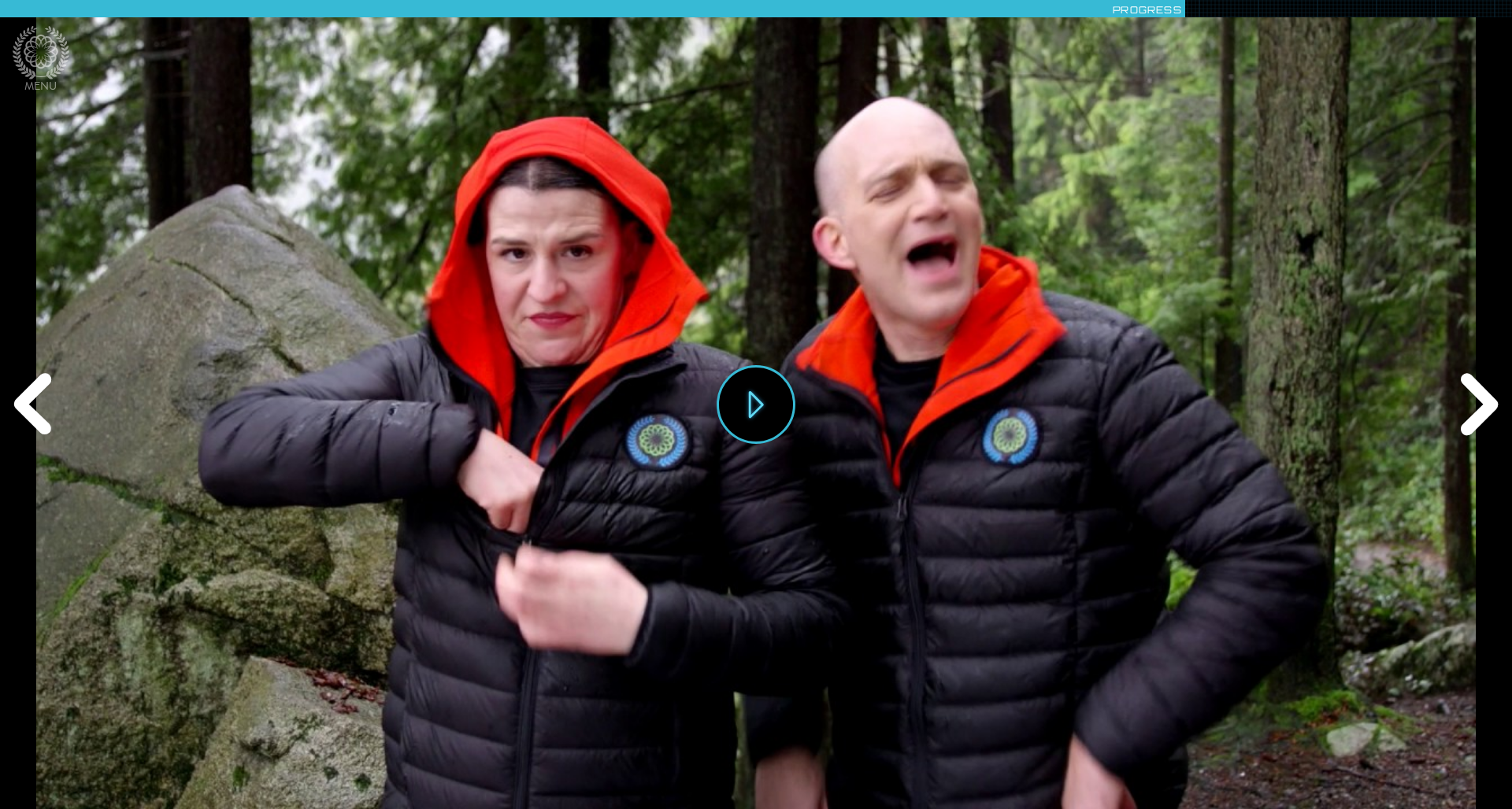
click at [1476, 407] on div "Next" at bounding box center [1475, 405] width 72 height 243
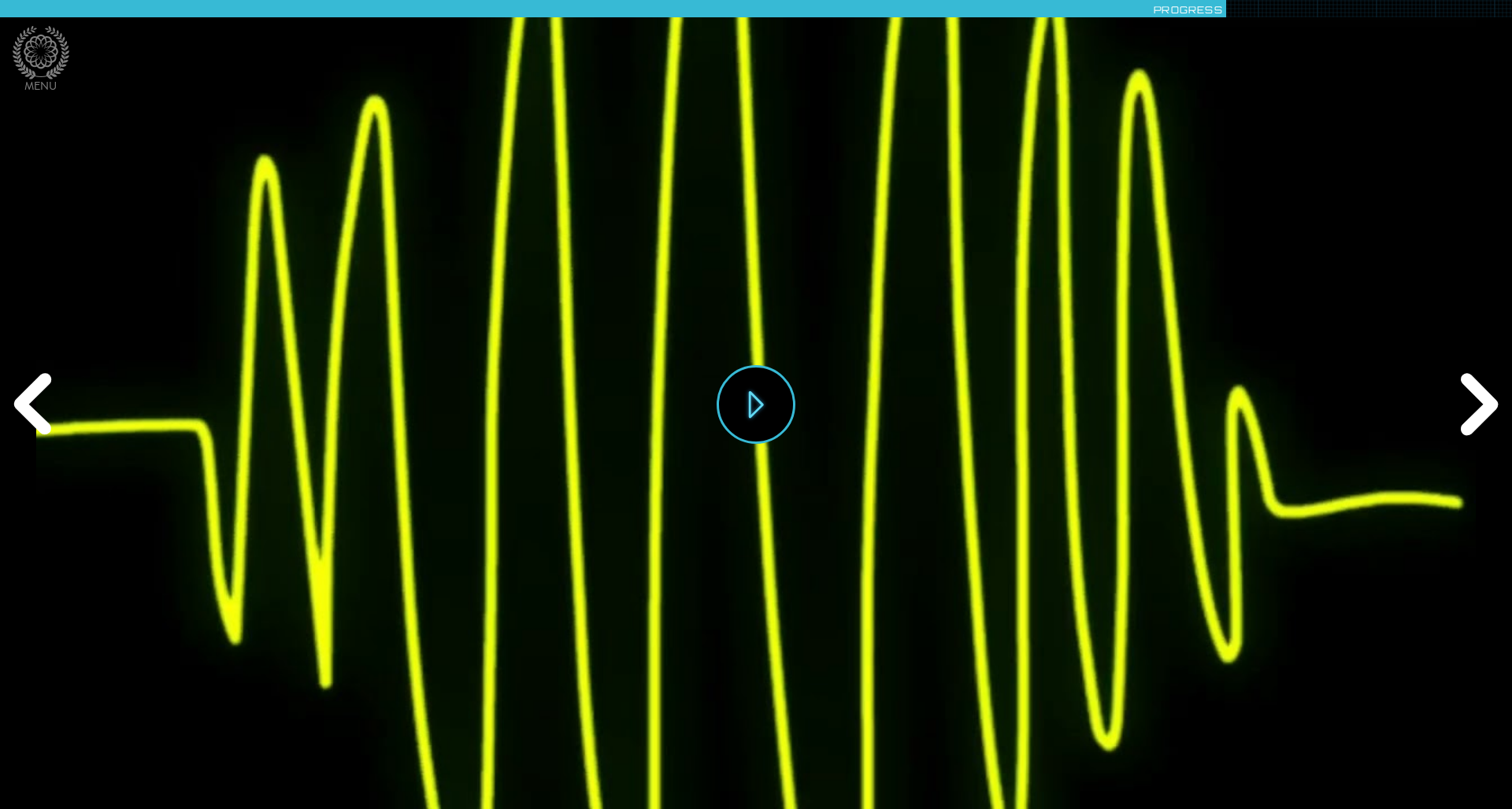
click at [1471, 406] on div "Next" at bounding box center [1475, 405] width 72 height 243
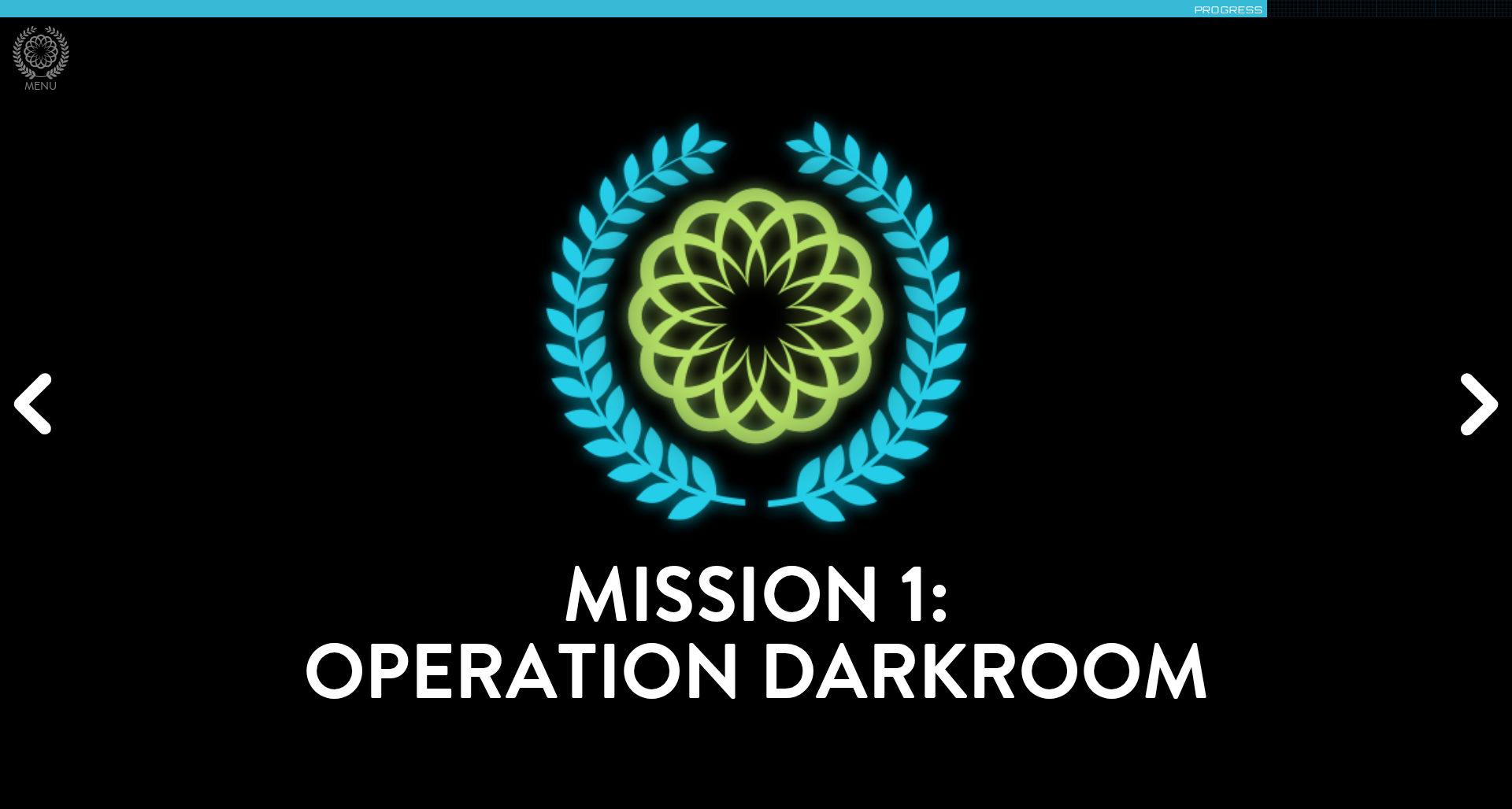
click at [1489, 414] on div "Next" at bounding box center [1475, 405] width 72 height 243
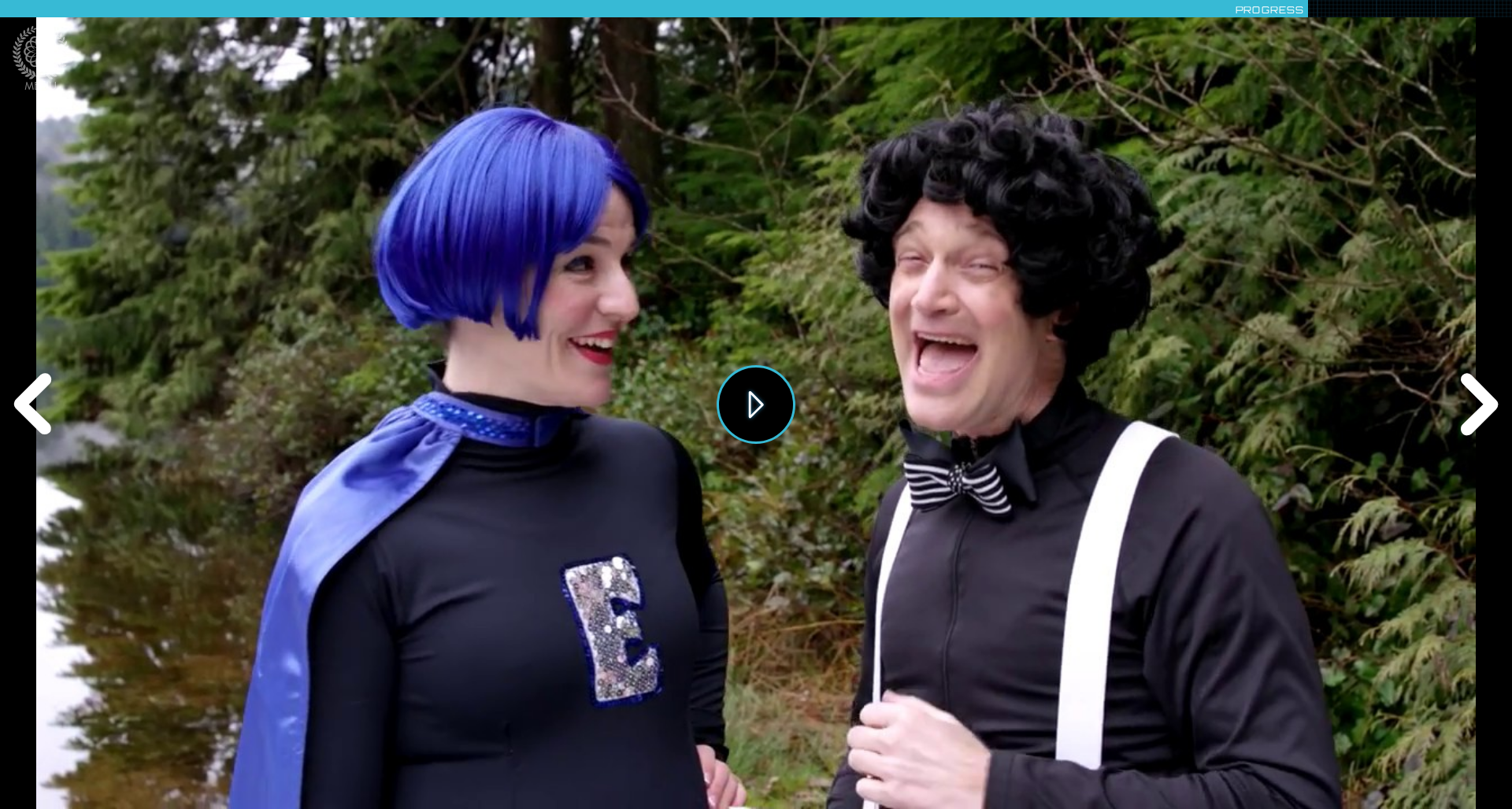
click at [746, 383] on button "Play" at bounding box center [756, 405] width 79 height 79
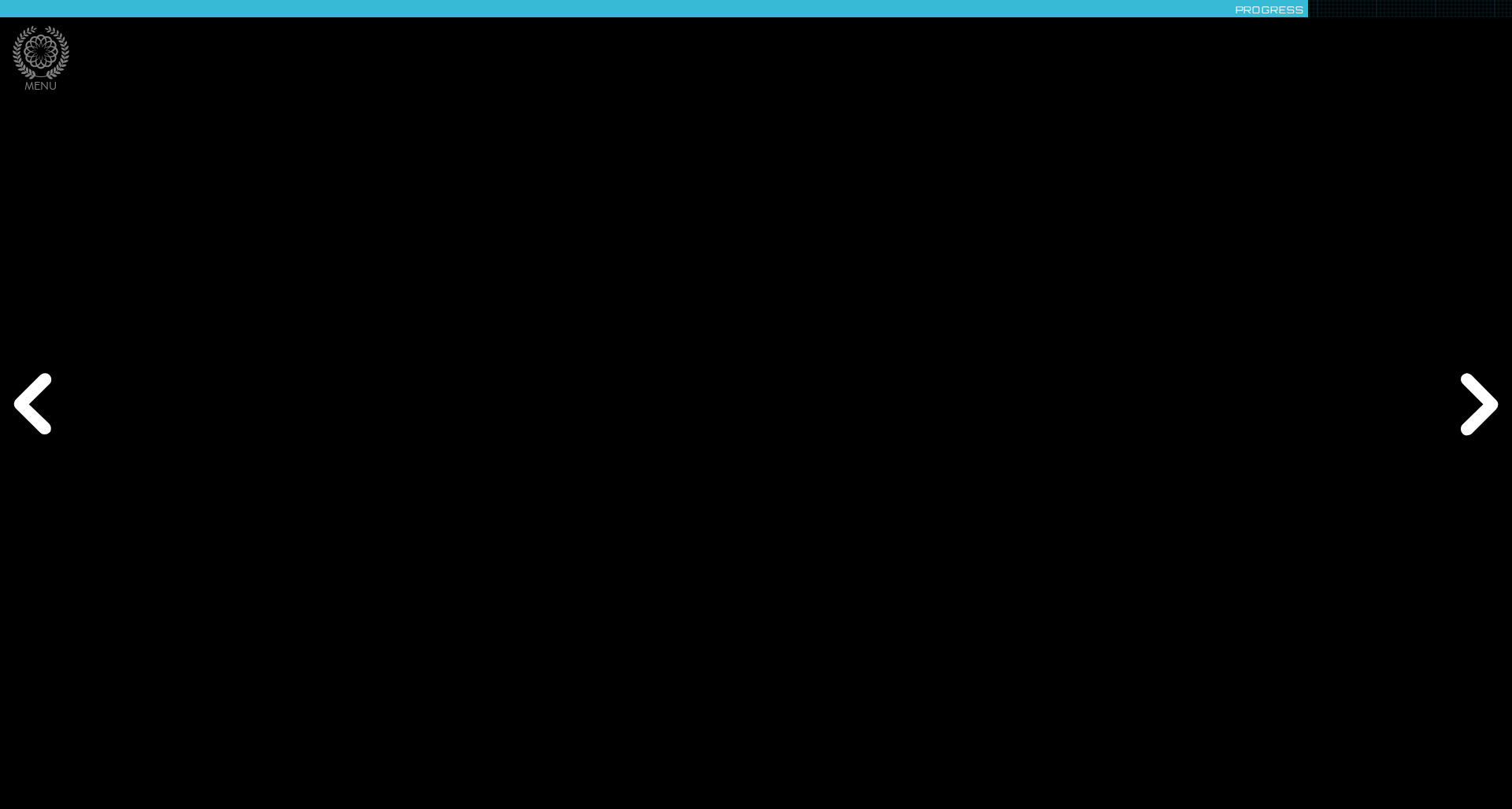
click at [1474, 397] on div "Next" at bounding box center [1475, 405] width 72 height 243
